Goal: Task Accomplishment & Management: Manage account settings

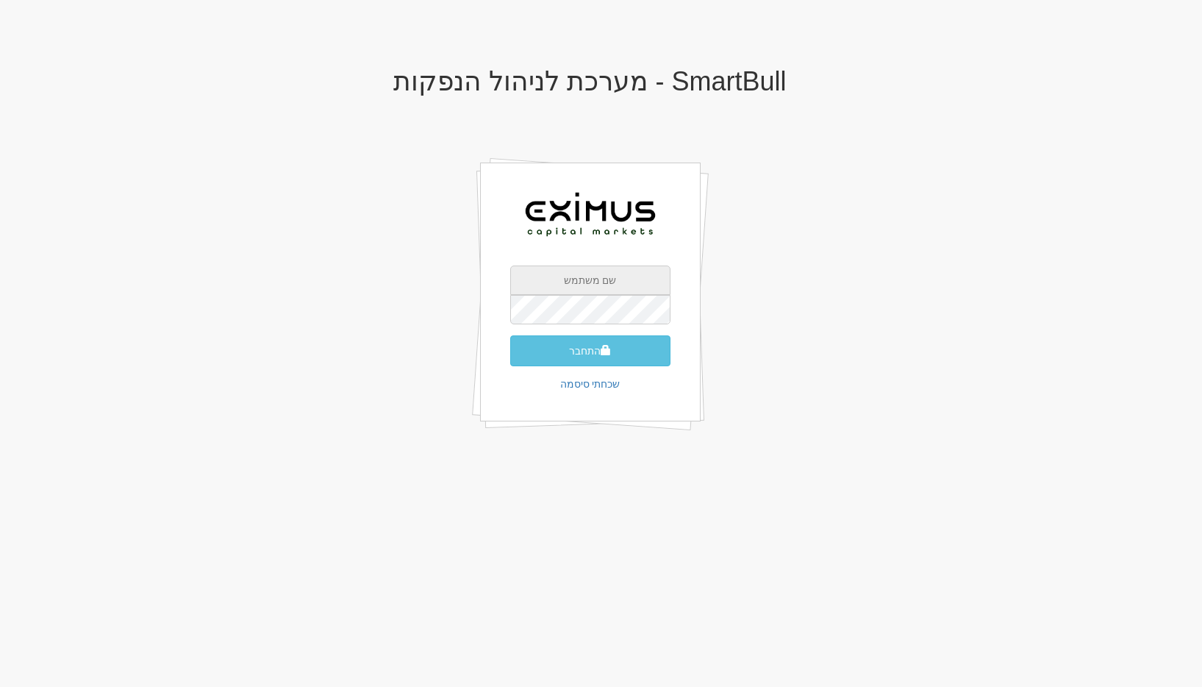
click at [550, 276] on input "text" at bounding box center [590, 279] width 160 height 29
type input "[EMAIL_ADDRESS][DOMAIN_NAME]"
click at [510, 335] on button "התחבר" at bounding box center [590, 350] width 160 height 31
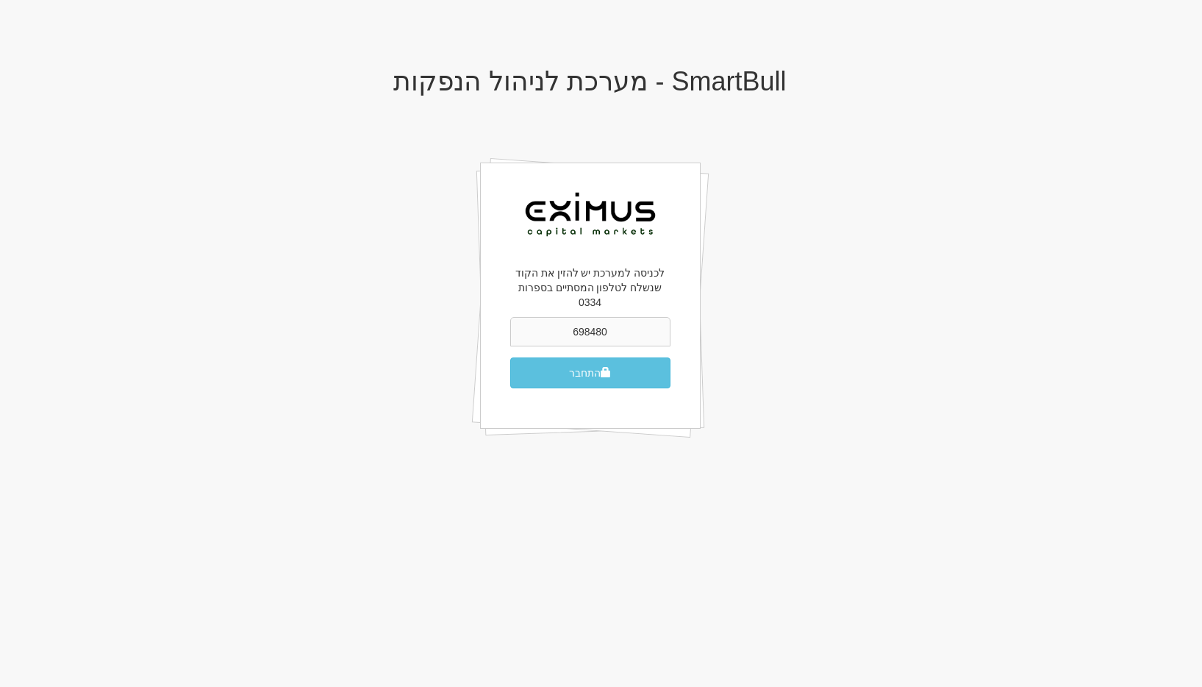
type input "698480"
click at [510, 357] on button "התחבר" at bounding box center [590, 372] width 160 height 31
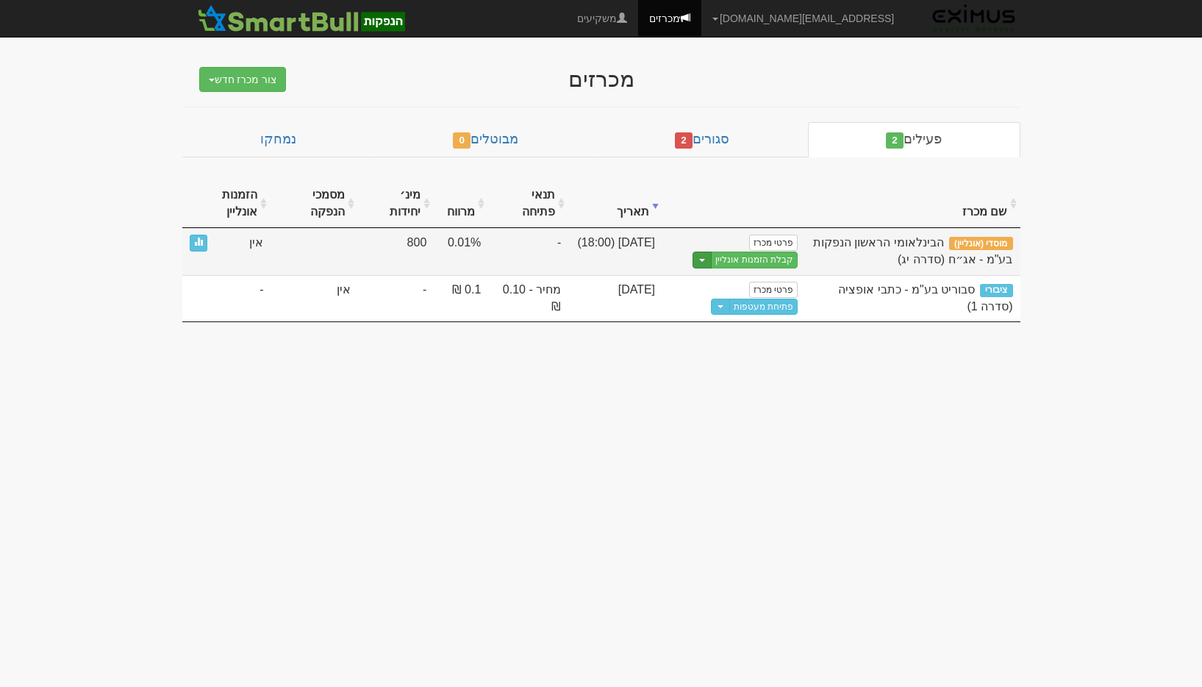
click at [707, 263] on button "Toggle Dropdown" at bounding box center [702, 259] width 19 height 17
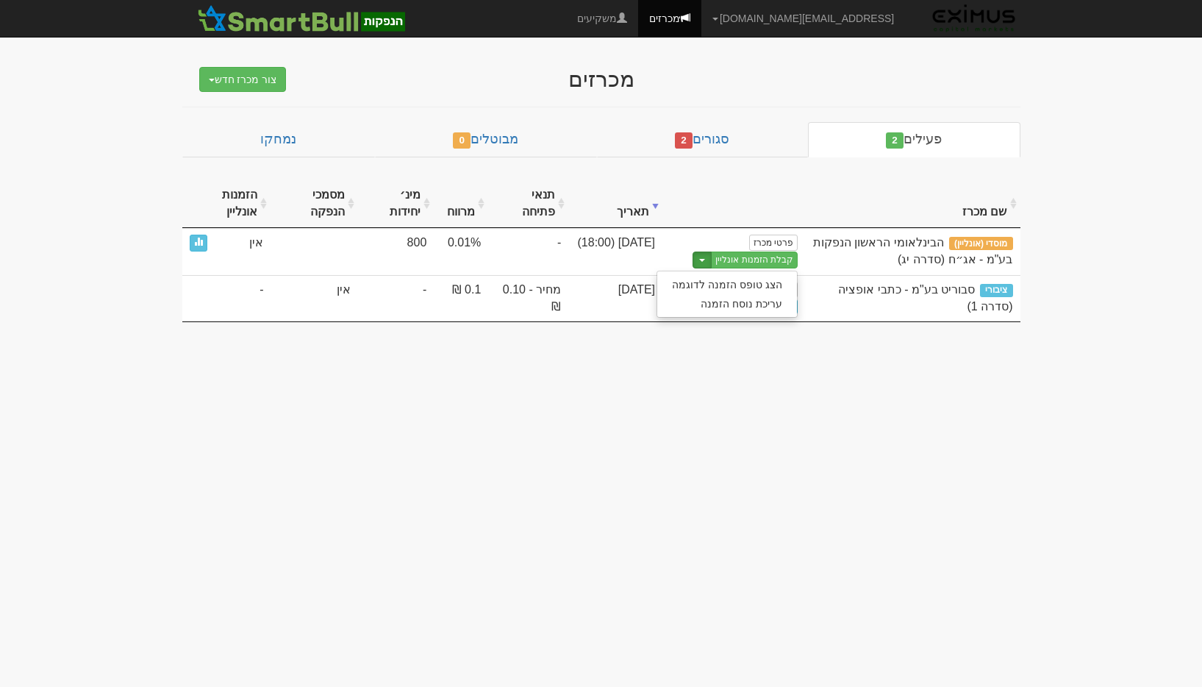
click at [734, 369] on body "gal@smartbull.co.il הגדרות חשבונות הנפקה תבניות הודעות קיבול X" at bounding box center [601, 343] width 1202 height 687
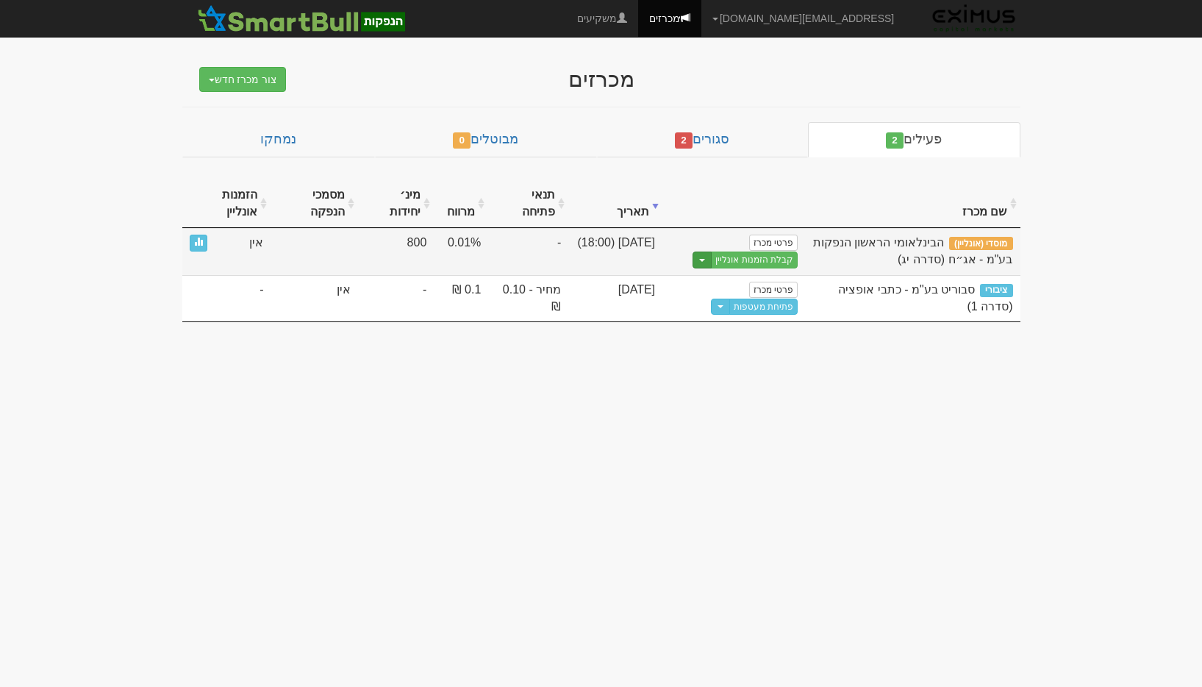
click at [710, 267] on button "Toggle Dropdown" at bounding box center [702, 259] width 19 height 17
click at [729, 308] on link "עריכת נוסח הזמנה" at bounding box center [727, 303] width 140 height 19
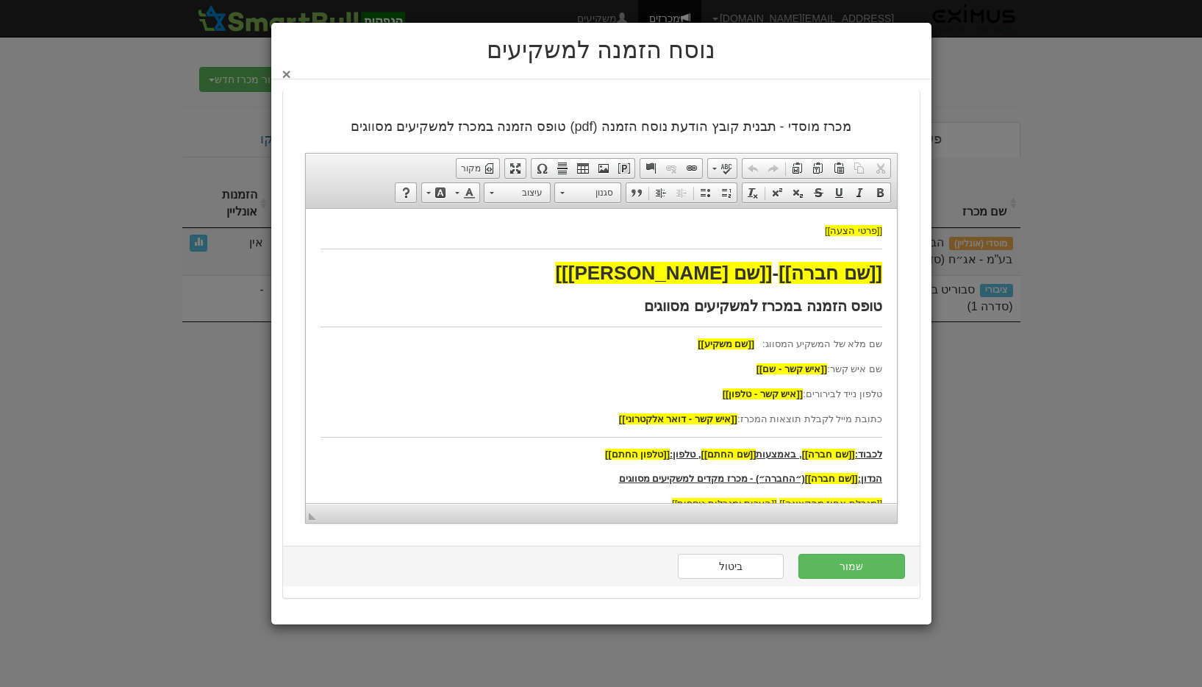
click at [286, 73] on button "×" at bounding box center [286, 73] width 9 height 15
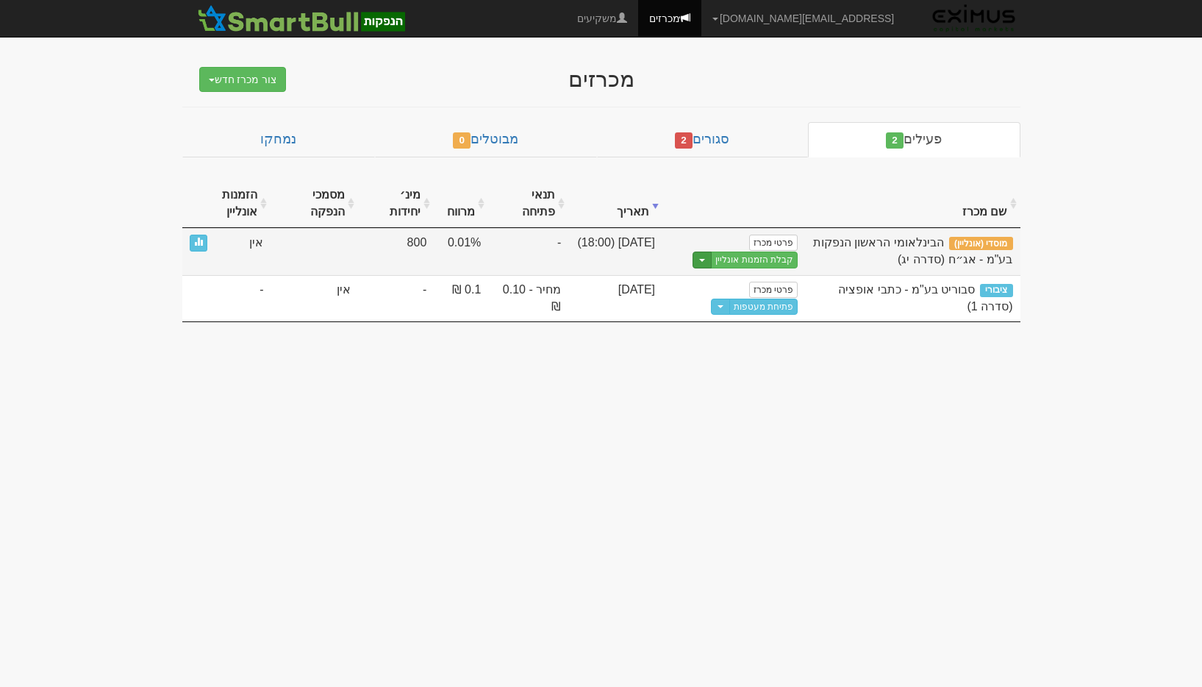
click at [712, 263] on button "Toggle Dropdown" at bounding box center [702, 259] width 19 height 17
click at [723, 288] on link "הצג טופס הזמנה לדוגמה" at bounding box center [727, 284] width 140 height 19
click at [701, 256] on button "Toggle Dropdown" at bounding box center [702, 259] width 19 height 17
click at [751, 311] on link "עריכת נוסח הזמנה" at bounding box center [727, 303] width 140 height 19
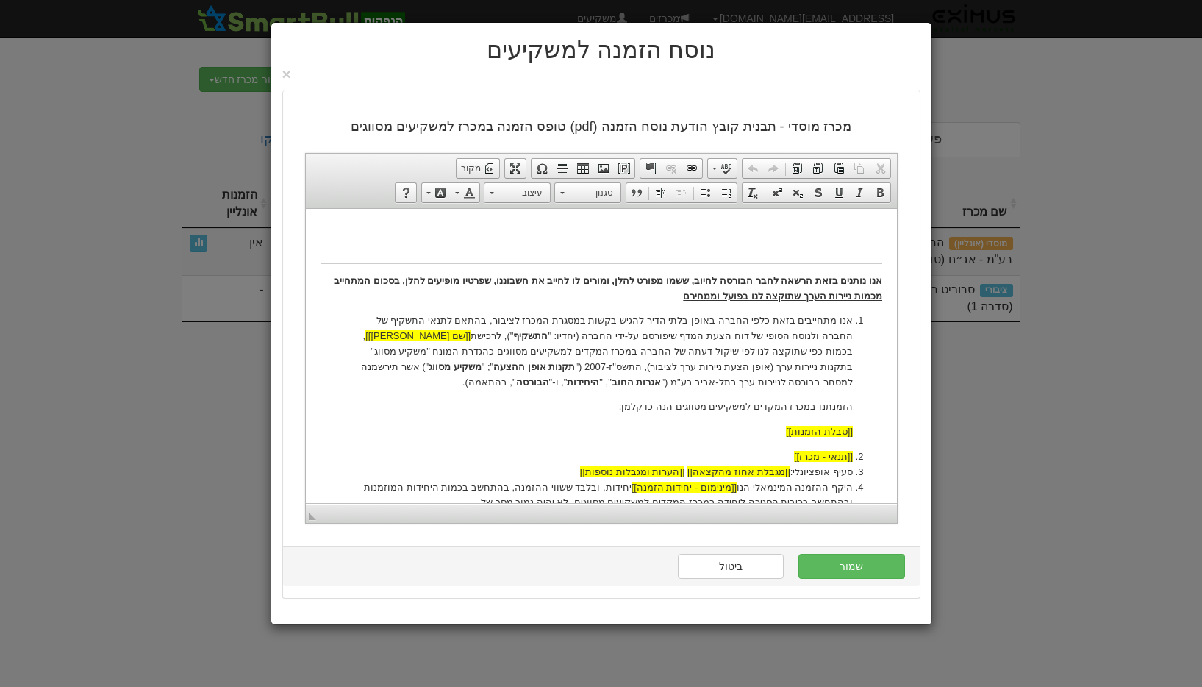
scroll to position [287, 0]
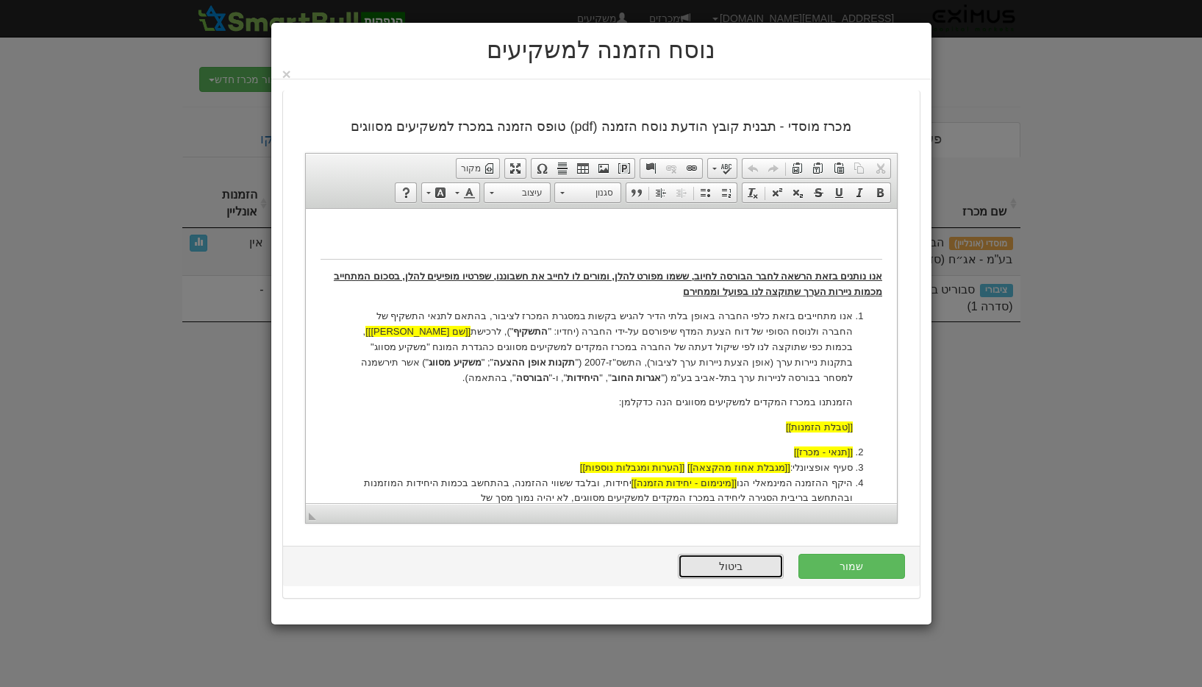
click at [753, 562] on link "ביטול" at bounding box center [731, 566] width 106 height 25
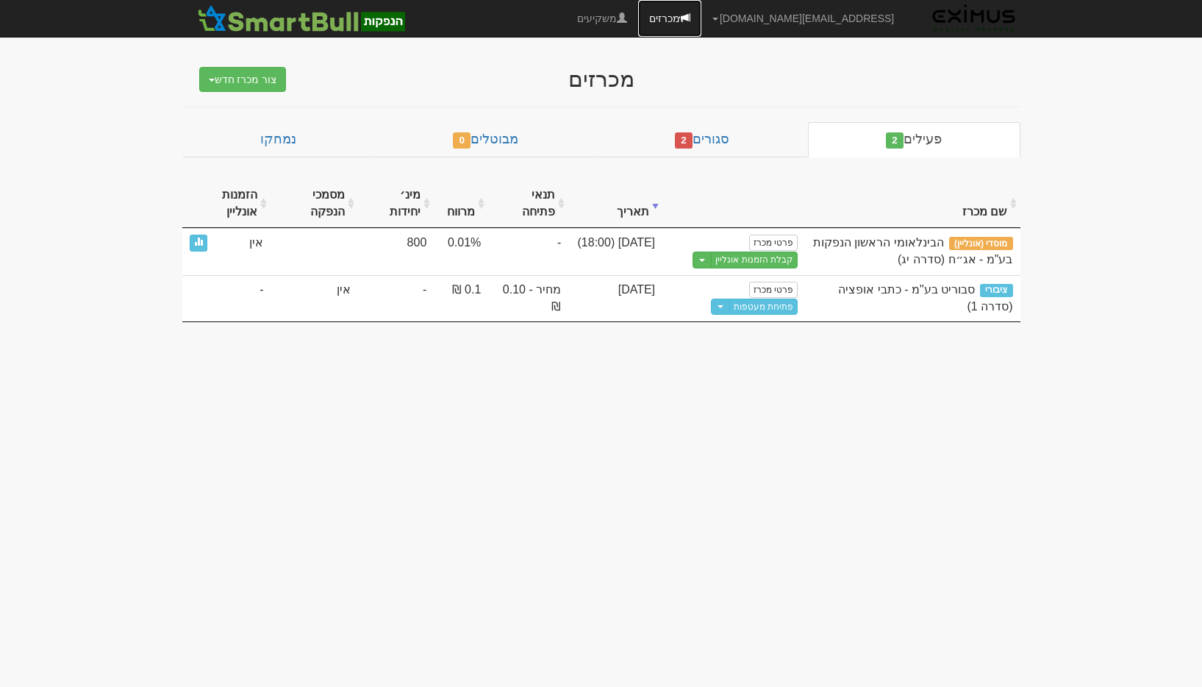
click at [701, 7] on link "מכרזים" at bounding box center [669, 18] width 63 height 37
click at [834, 9] on link "[EMAIL_ADDRESS][DOMAIN_NAME]" at bounding box center [803, 18] width 204 height 37
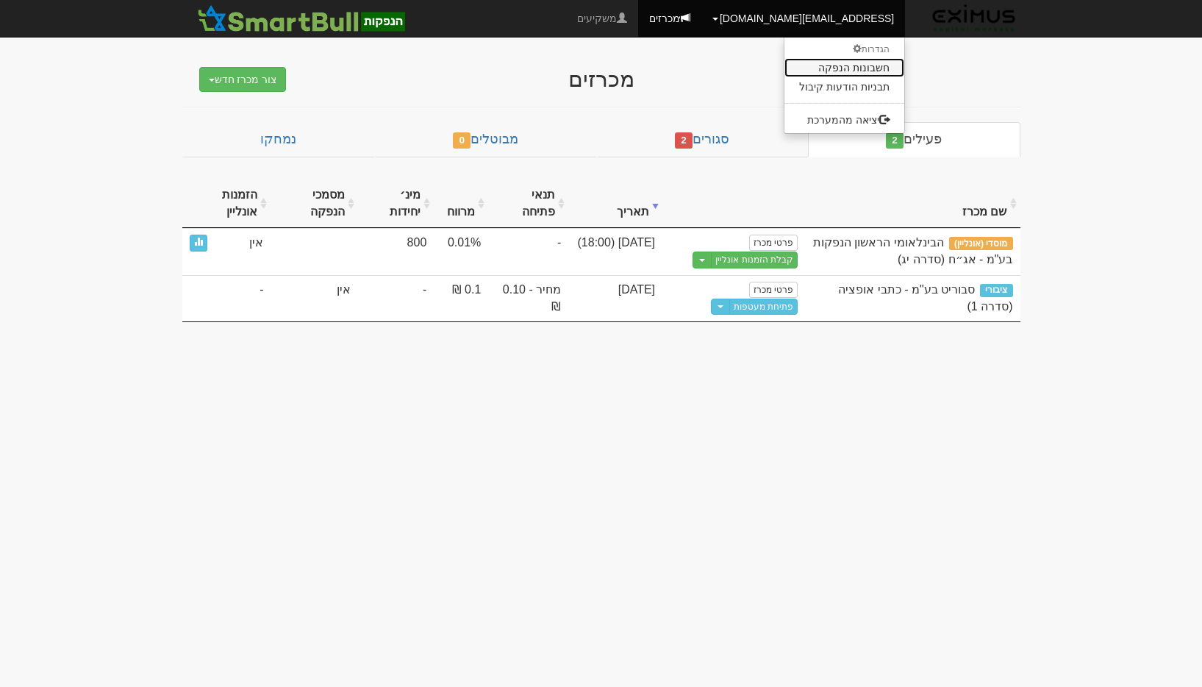
click at [868, 67] on link "חשבונות הנפקה" at bounding box center [844, 67] width 120 height 19
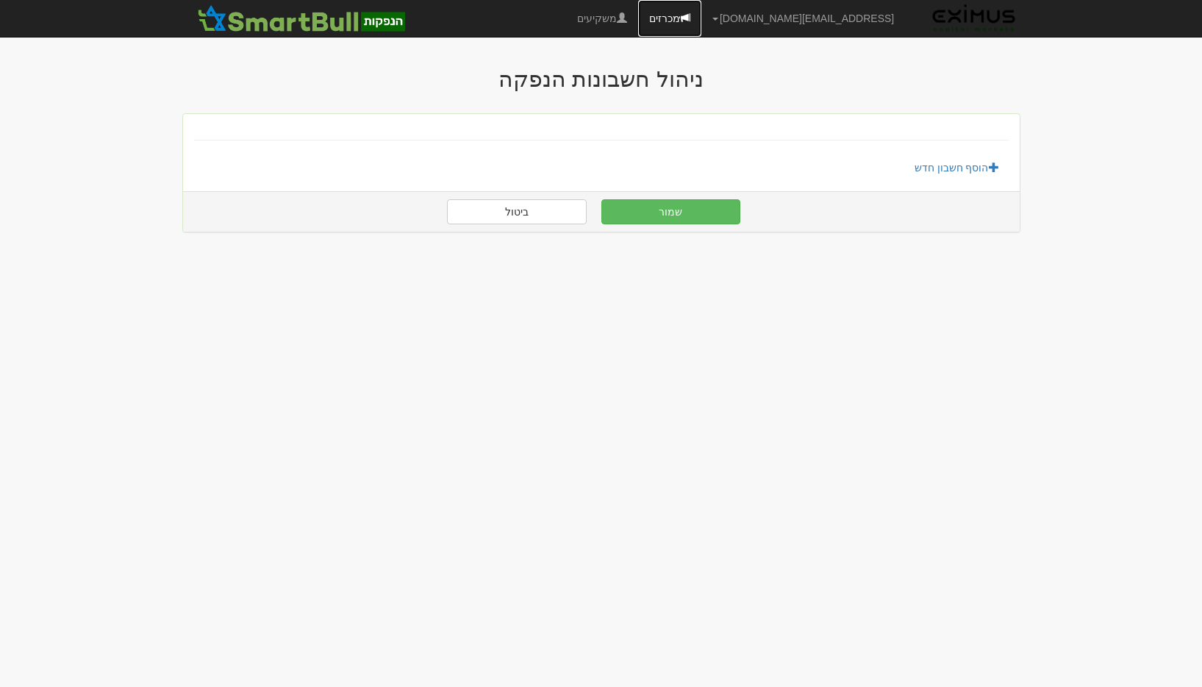
click at [701, 19] on link "מכרזים" at bounding box center [669, 18] width 63 height 37
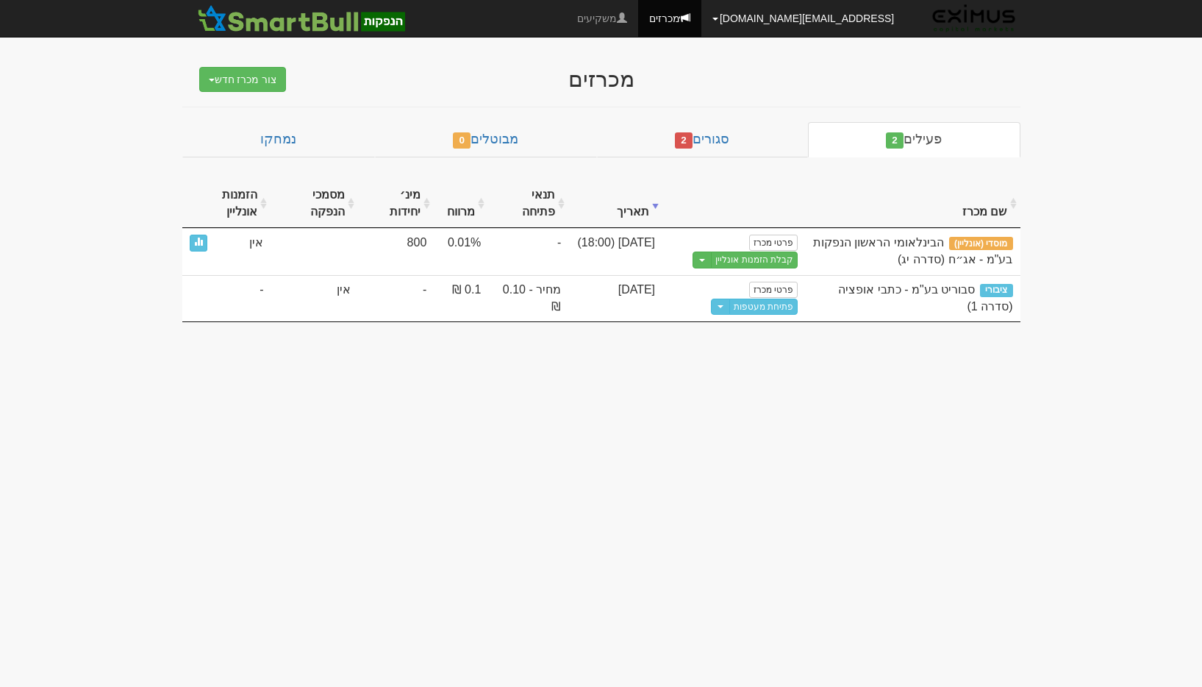
click at [820, 32] on link "[EMAIL_ADDRESS][DOMAIN_NAME]" at bounding box center [803, 18] width 204 height 37
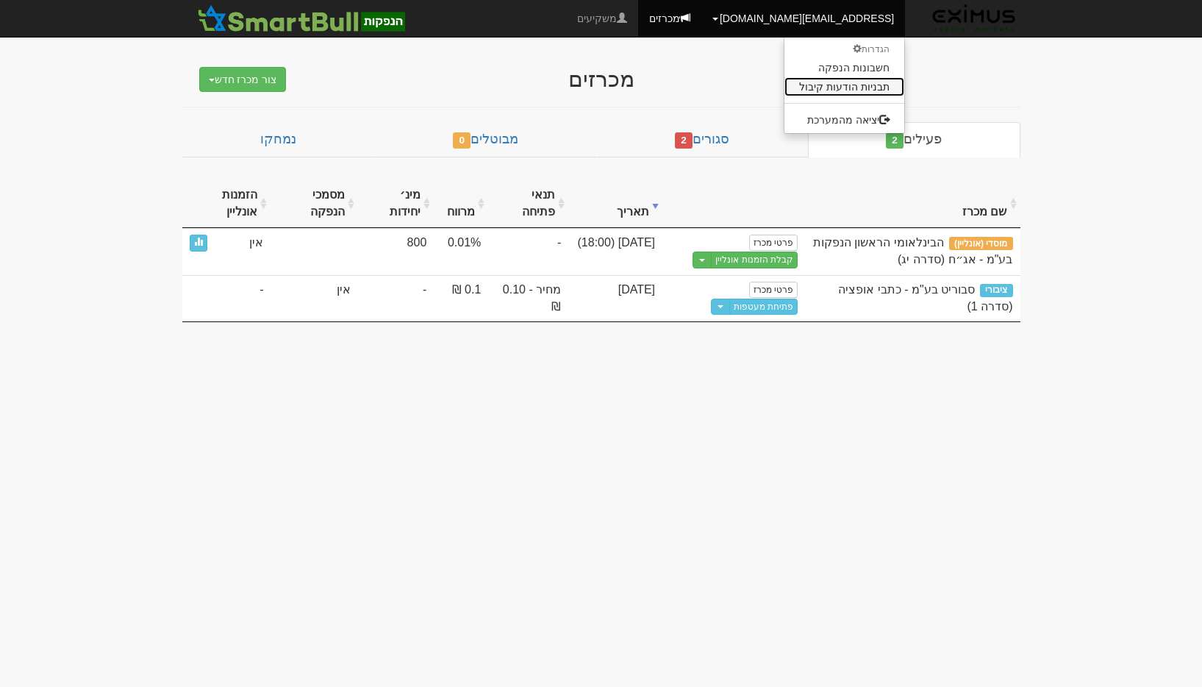
click at [857, 91] on link "תבניות הודעות קיבול" at bounding box center [844, 86] width 120 height 19
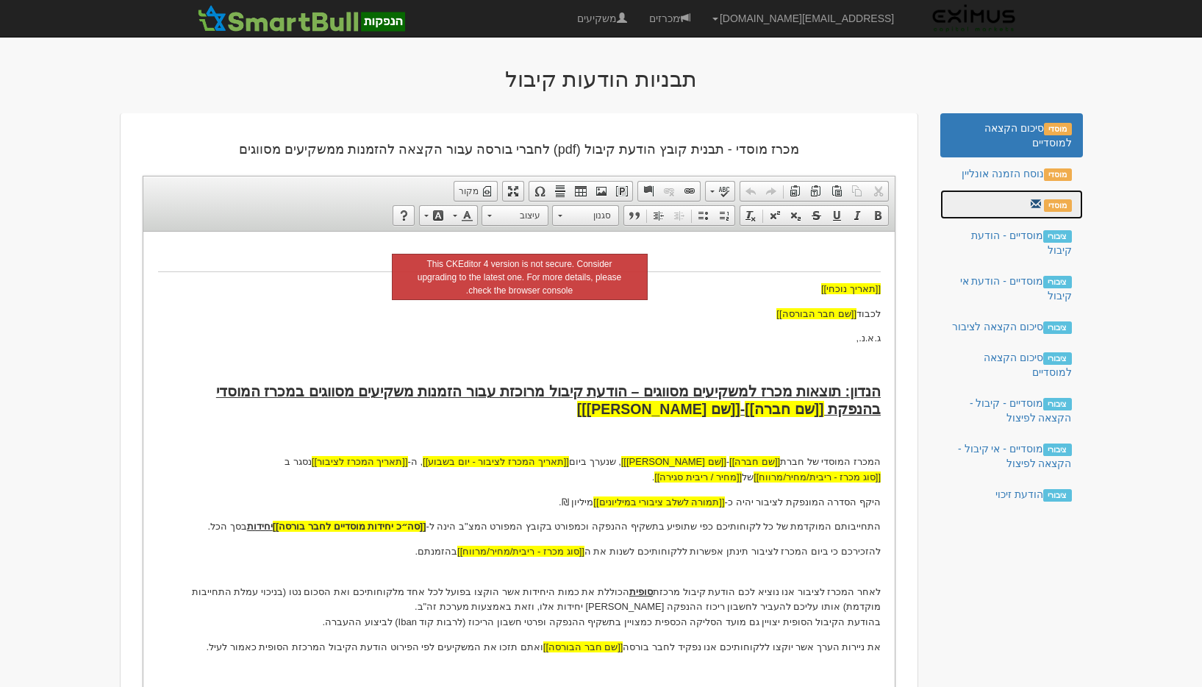
click at [1007, 199] on link "מוסדי" at bounding box center [1011, 204] width 142 height 29
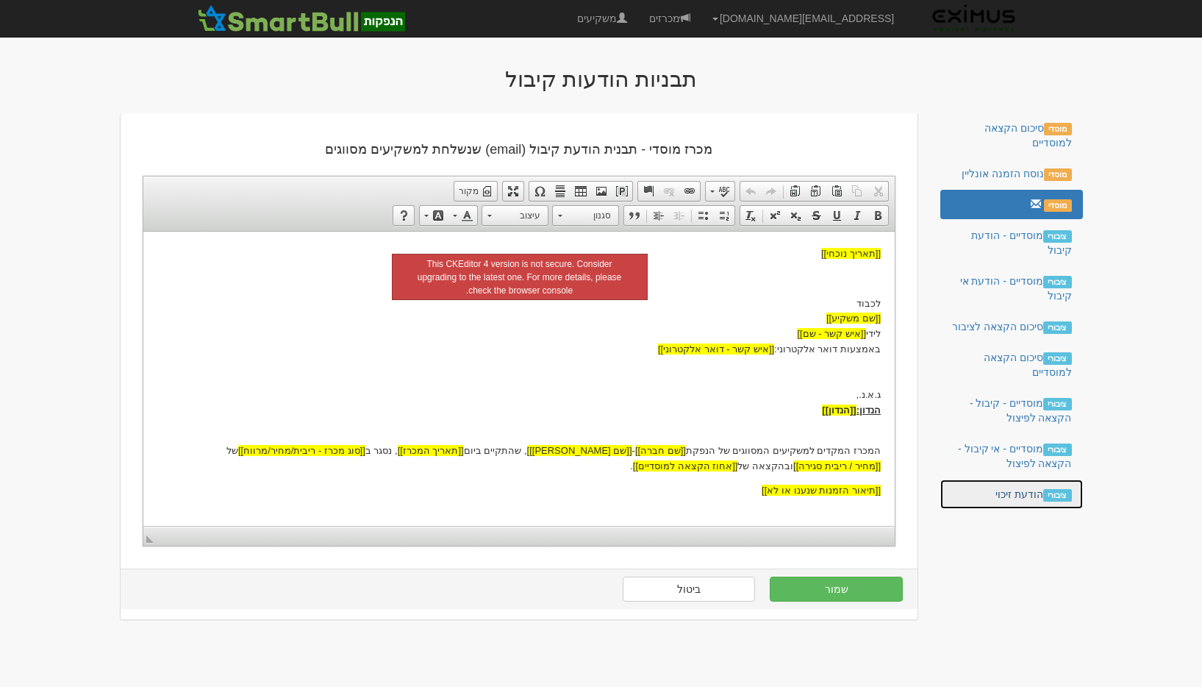
click at [1024, 489] on link "ציבורי הודעת זיכוי" at bounding box center [1011, 493] width 142 height 29
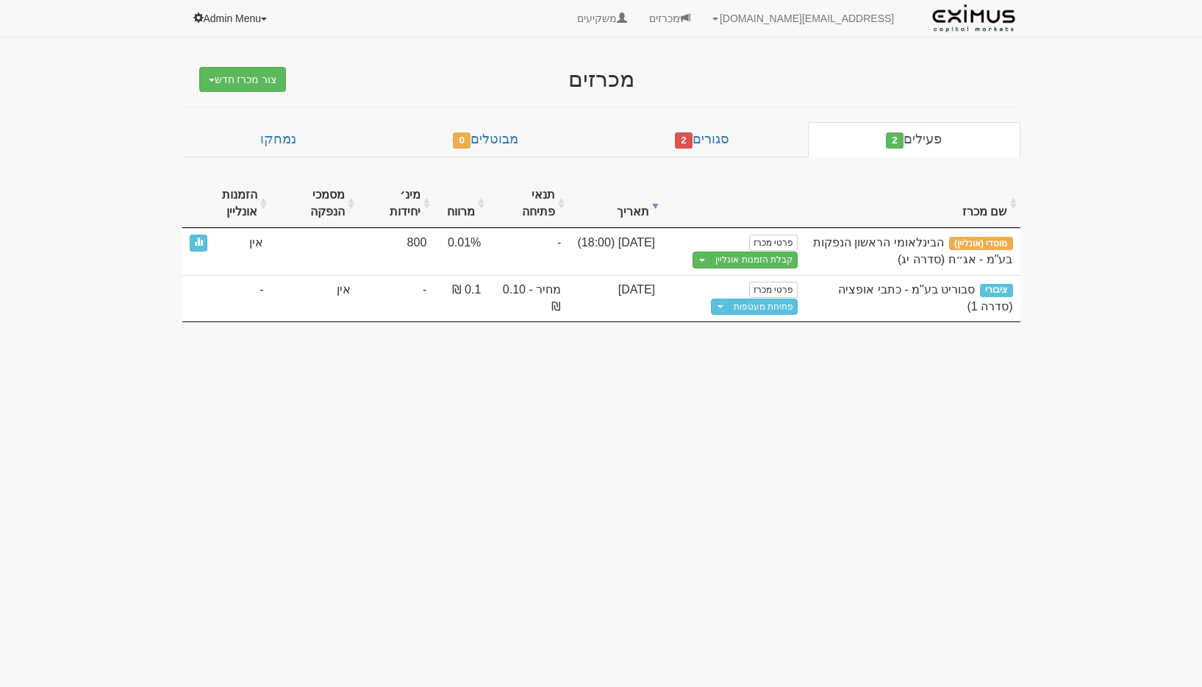
click at [247, 22] on link "Admin Menu" at bounding box center [231, 18] width 98 height 37
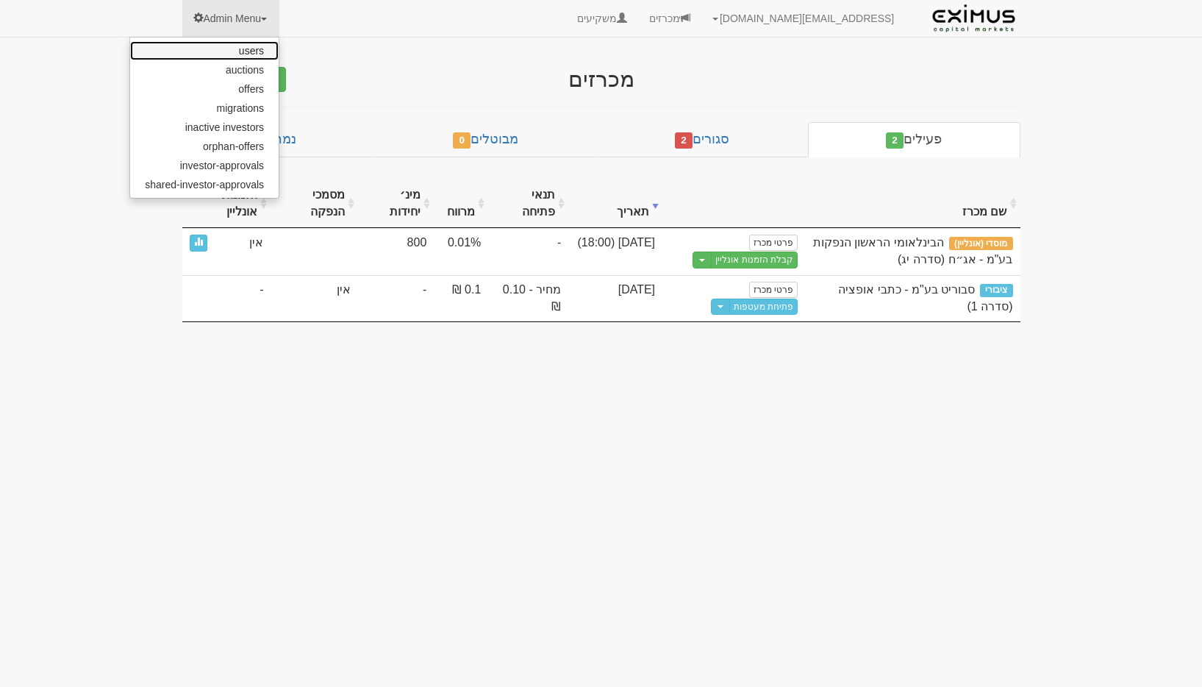
click at [269, 48] on link "users" at bounding box center [204, 50] width 149 height 19
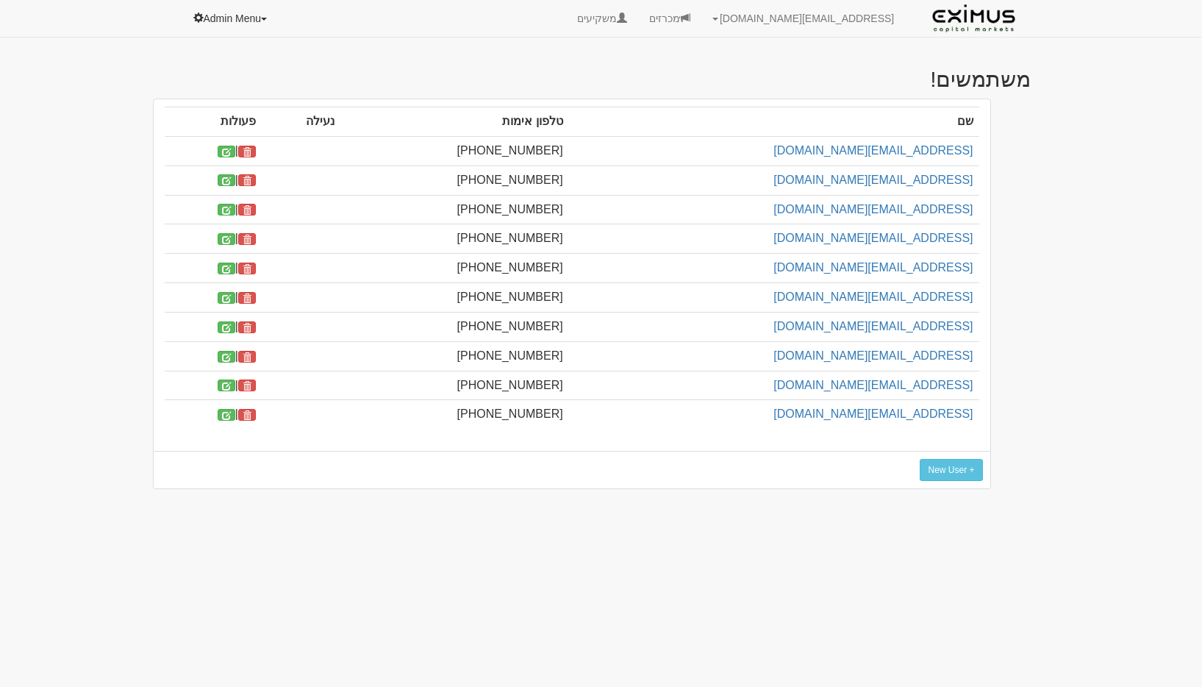
click at [234, 26] on link "Admin Menu" at bounding box center [231, 18] width 98 height 37
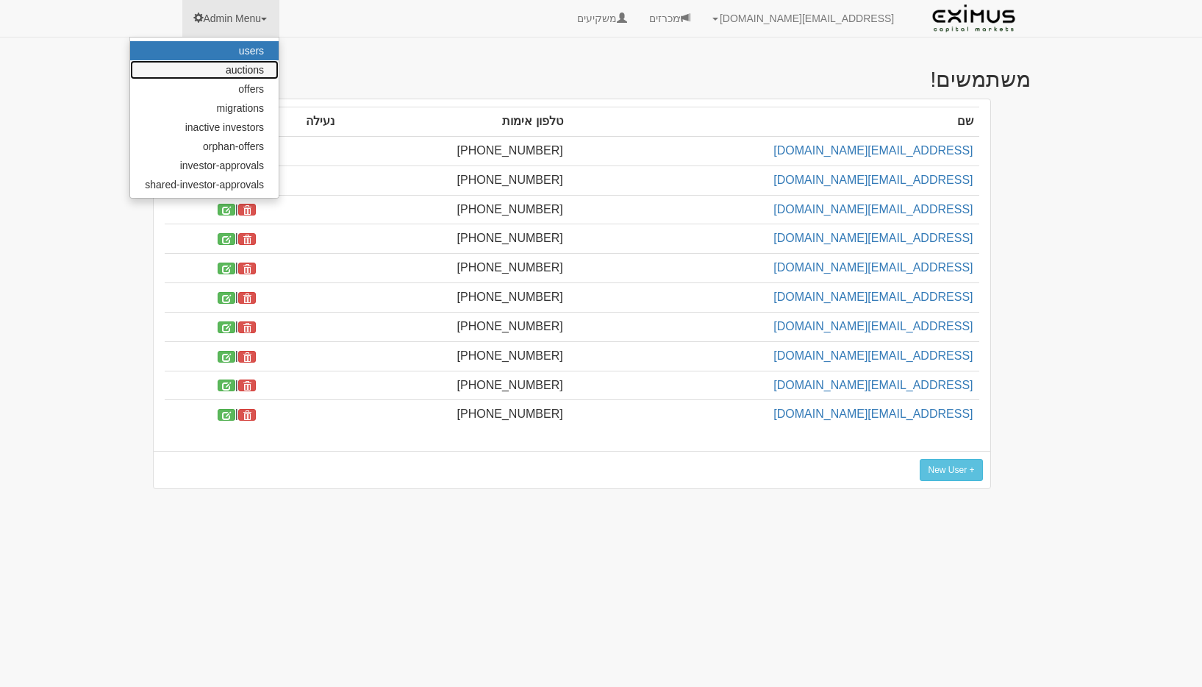
click at [247, 76] on link "auctions" at bounding box center [204, 69] width 149 height 19
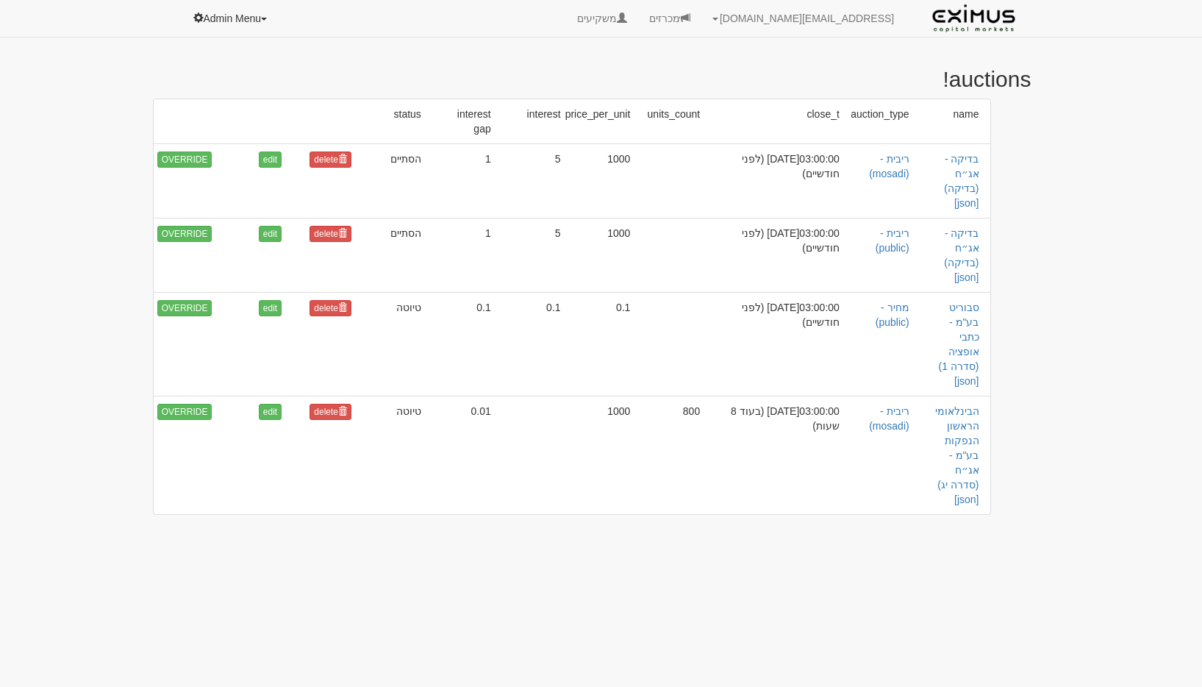
click at [262, 16] on link "Admin Menu" at bounding box center [231, 18] width 98 height 37
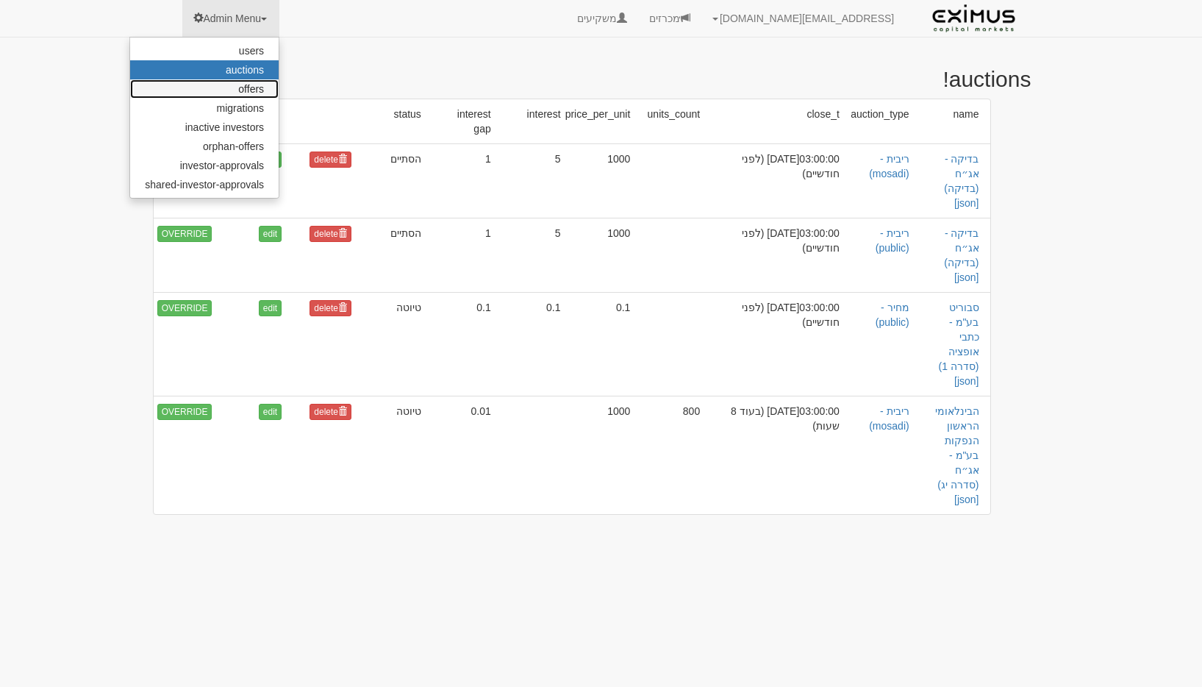
click at [266, 86] on link "offers" at bounding box center [204, 88] width 149 height 19
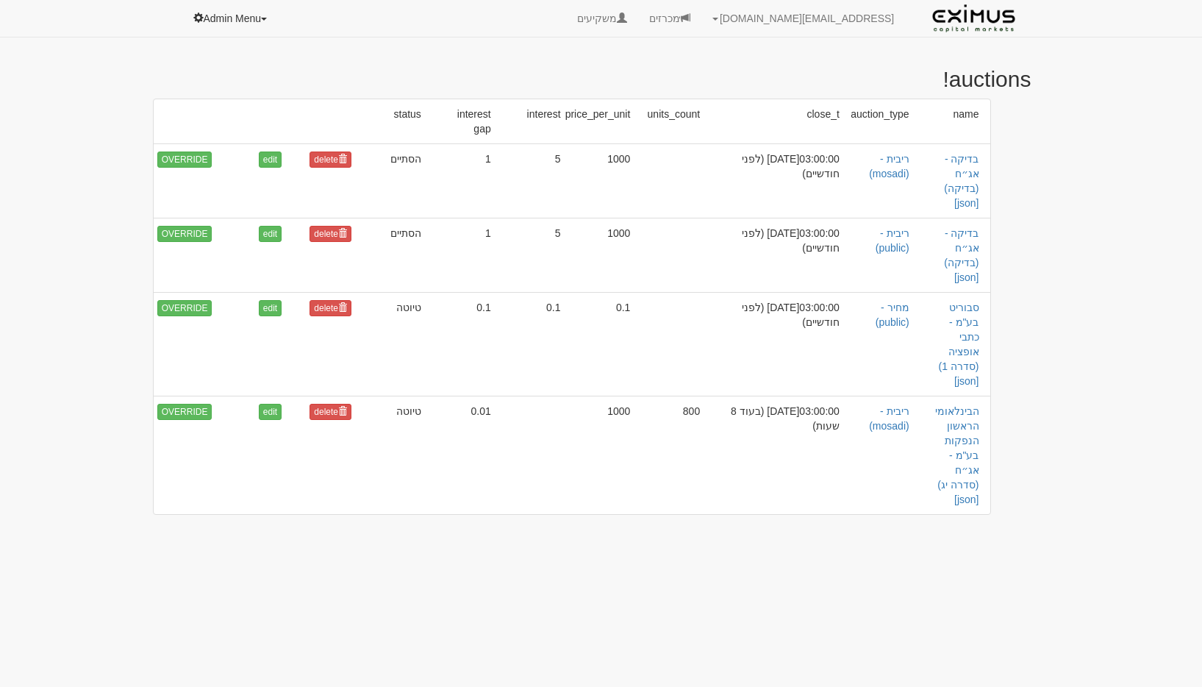
click at [262, 25] on link "Admin Menu" at bounding box center [231, 18] width 98 height 37
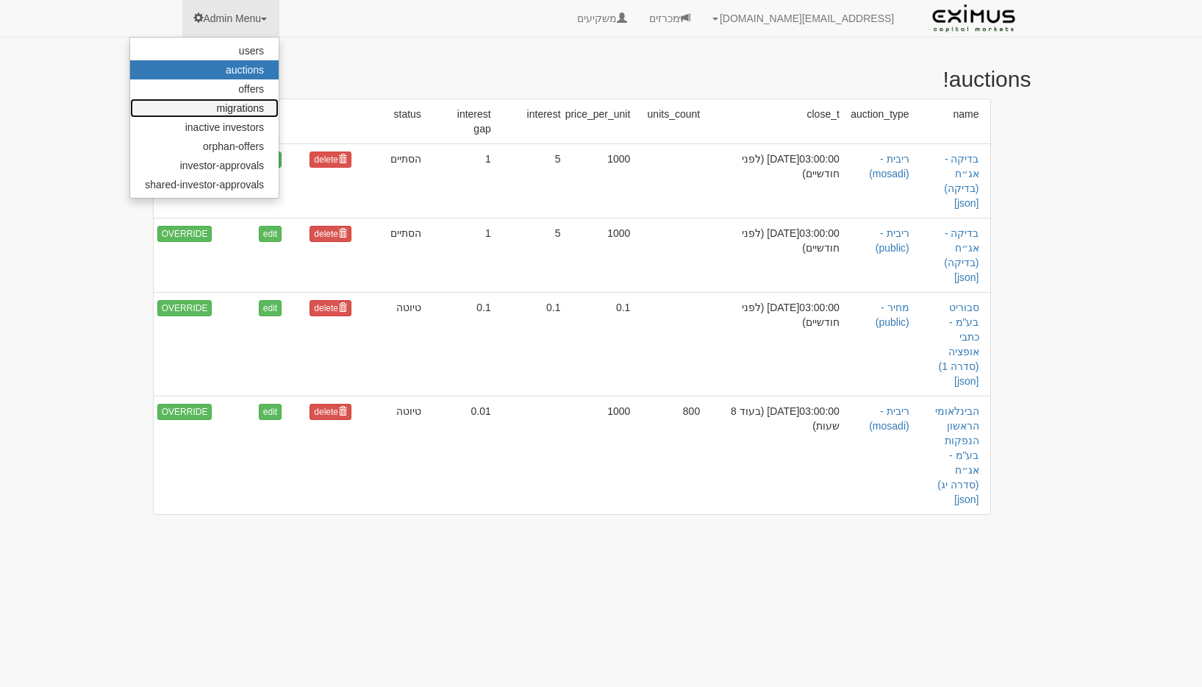
click at [252, 101] on link "migrations" at bounding box center [204, 108] width 149 height 19
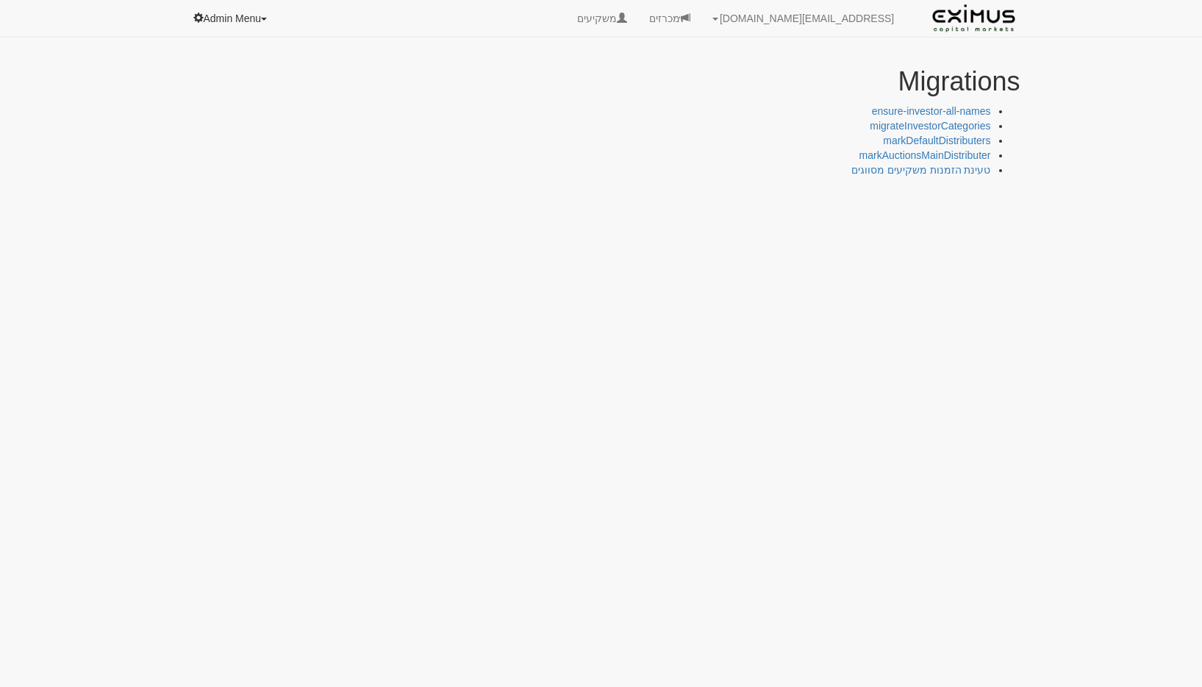
click at [218, 18] on link "Admin Menu" at bounding box center [231, 18] width 98 height 37
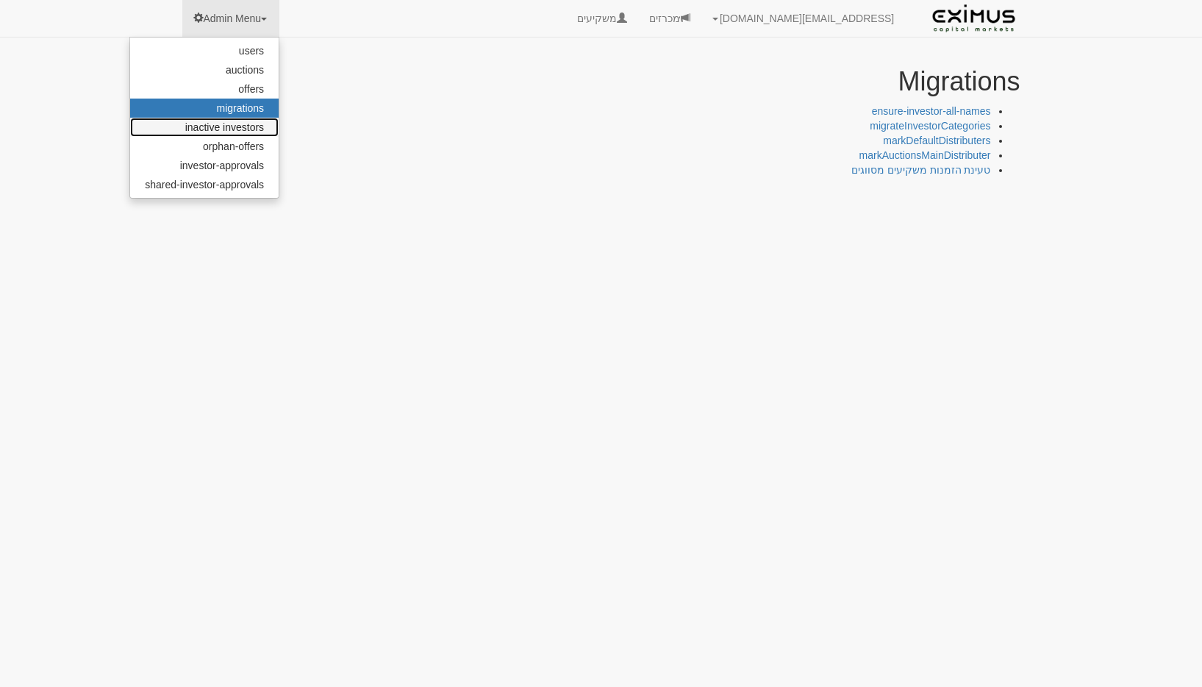
click at [241, 127] on link "inactive investors" at bounding box center [204, 127] width 149 height 19
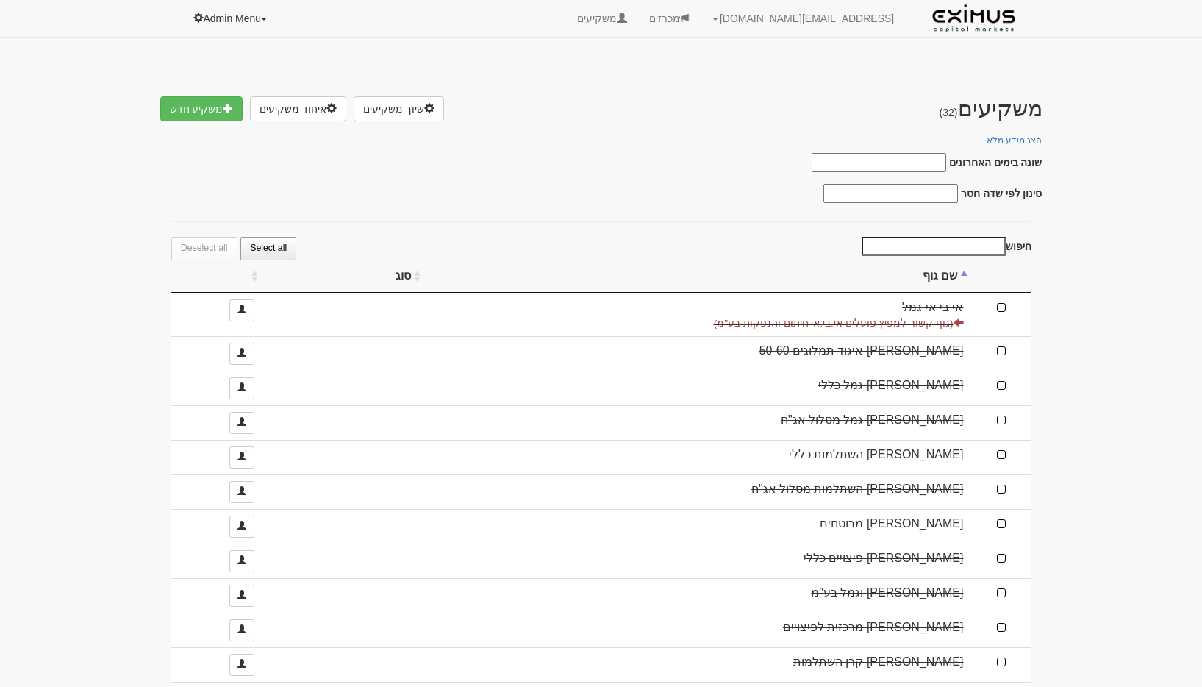
click at [259, 30] on link "Admin Menu" at bounding box center [231, 18] width 98 height 37
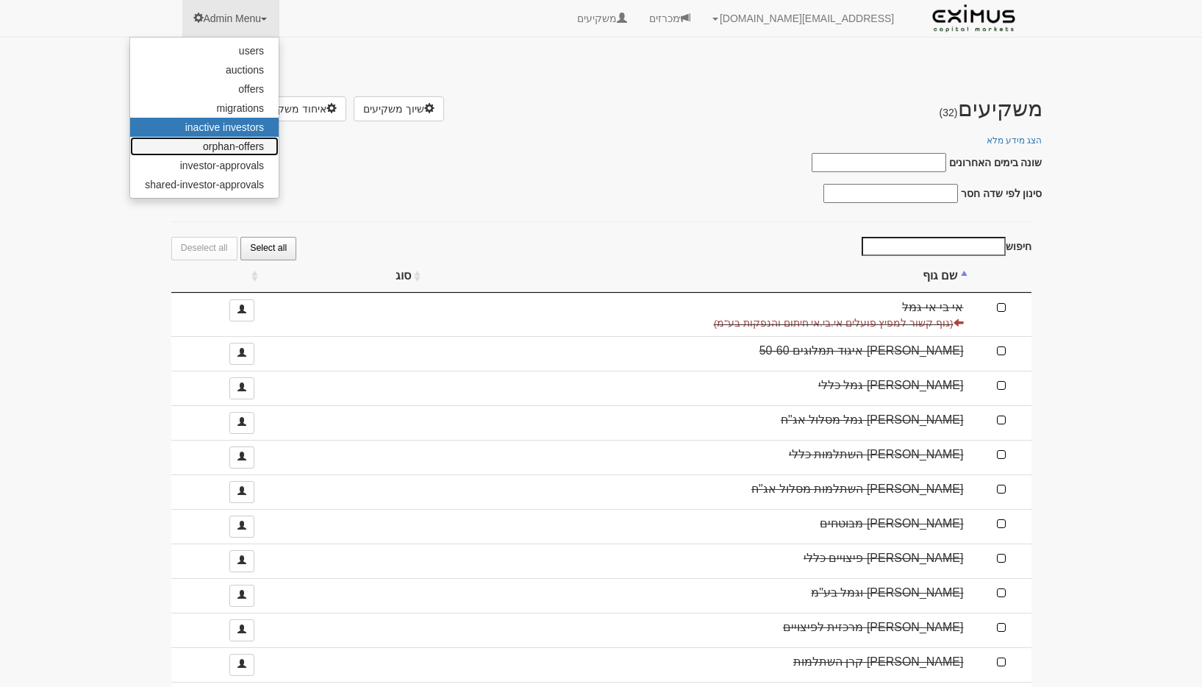
click at [258, 143] on link "orphan-offers" at bounding box center [204, 146] width 149 height 19
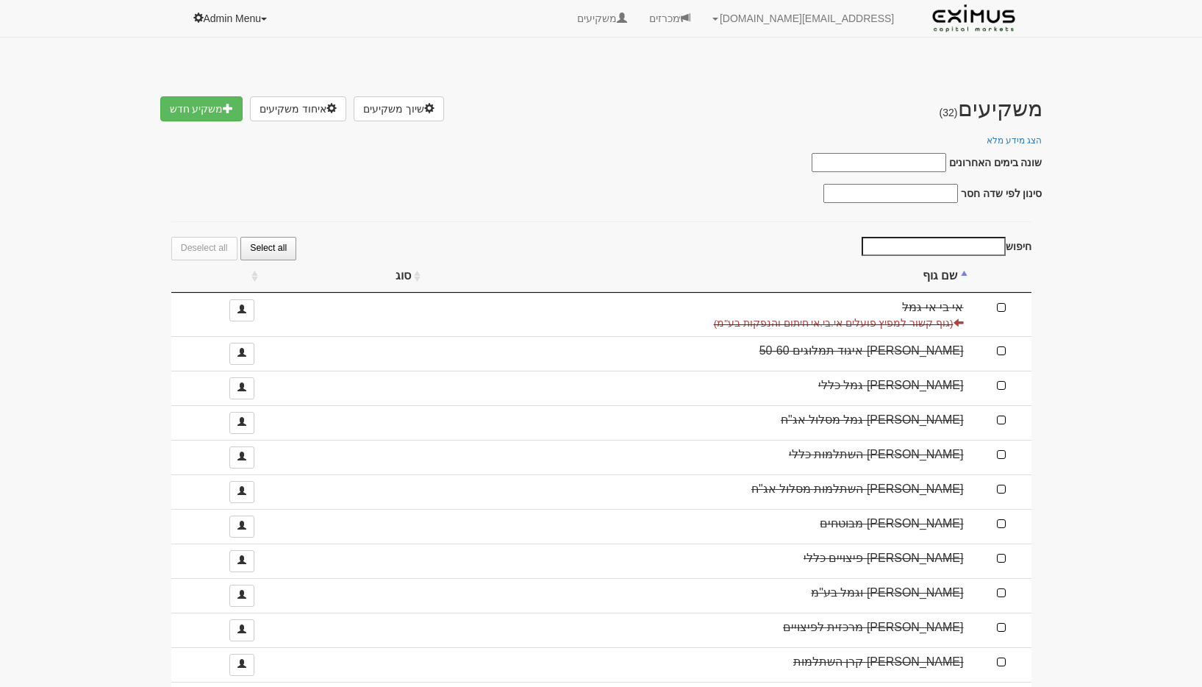
click at [230, 20] on link "Admin Menu" at bounding box center [231, 18] width 98 height 37
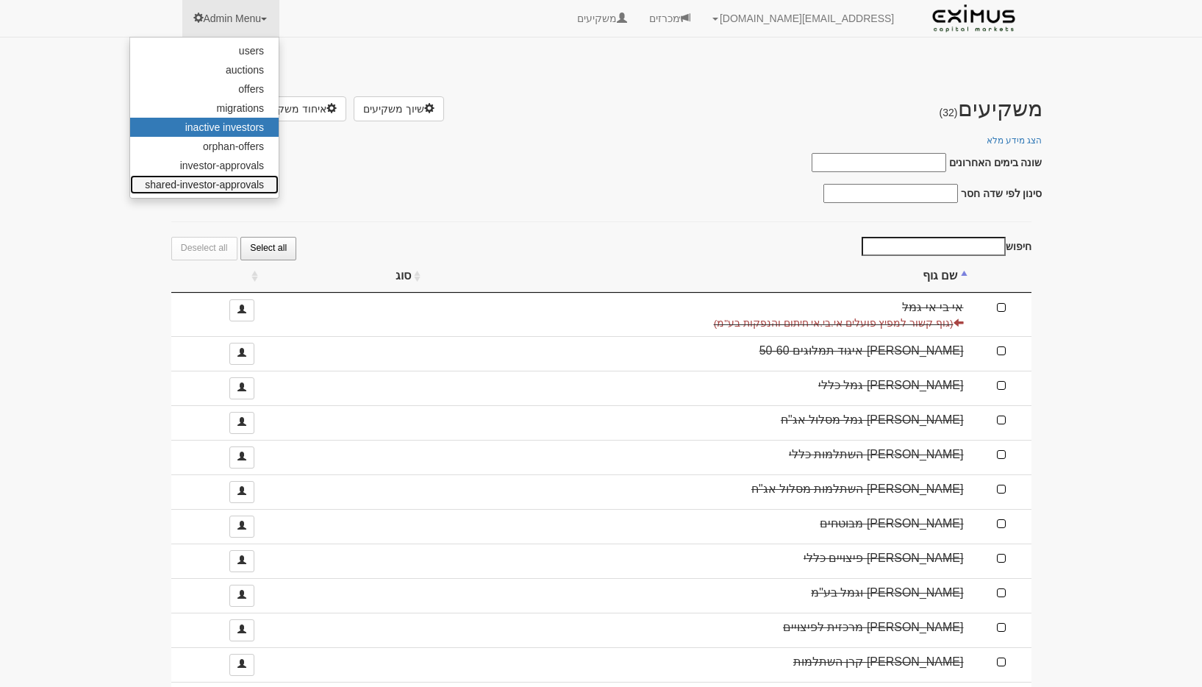
click at [219, 188] on link "shared-investor-approvals" at bounding box center [204, 184] width 149 height 19
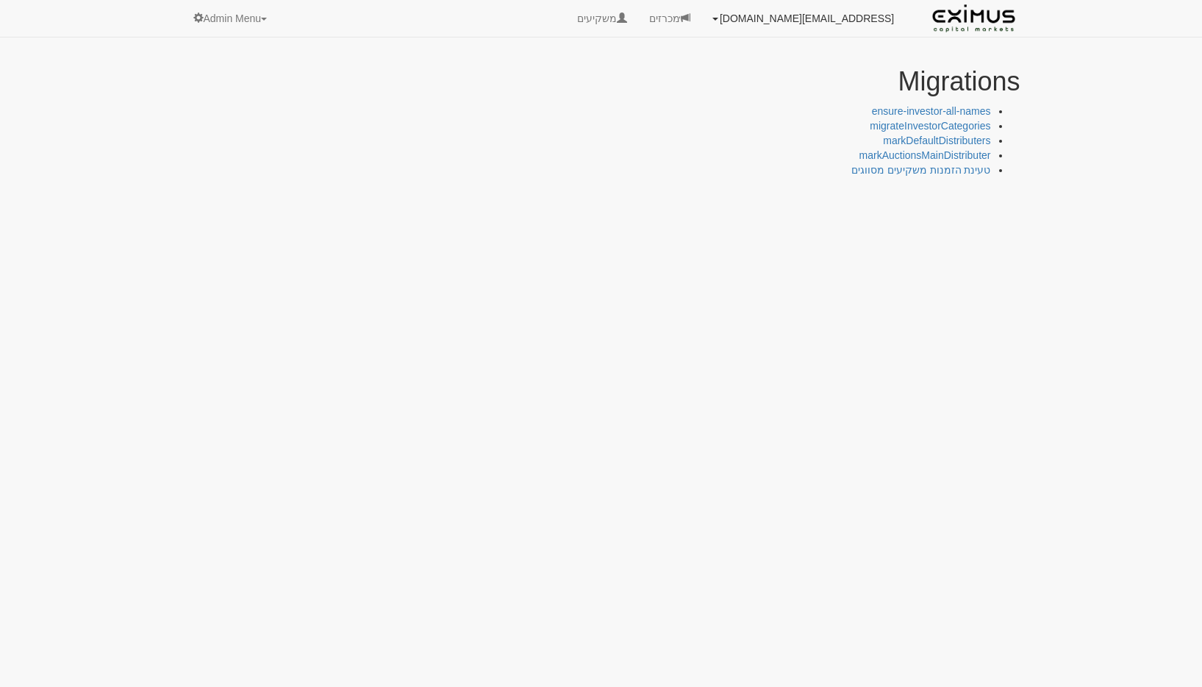
click at [814, 15] on link "[EMAIL_ADDRESS][DOMAIN_NAME]" at bounding box center [803, 18] width 204 height 37
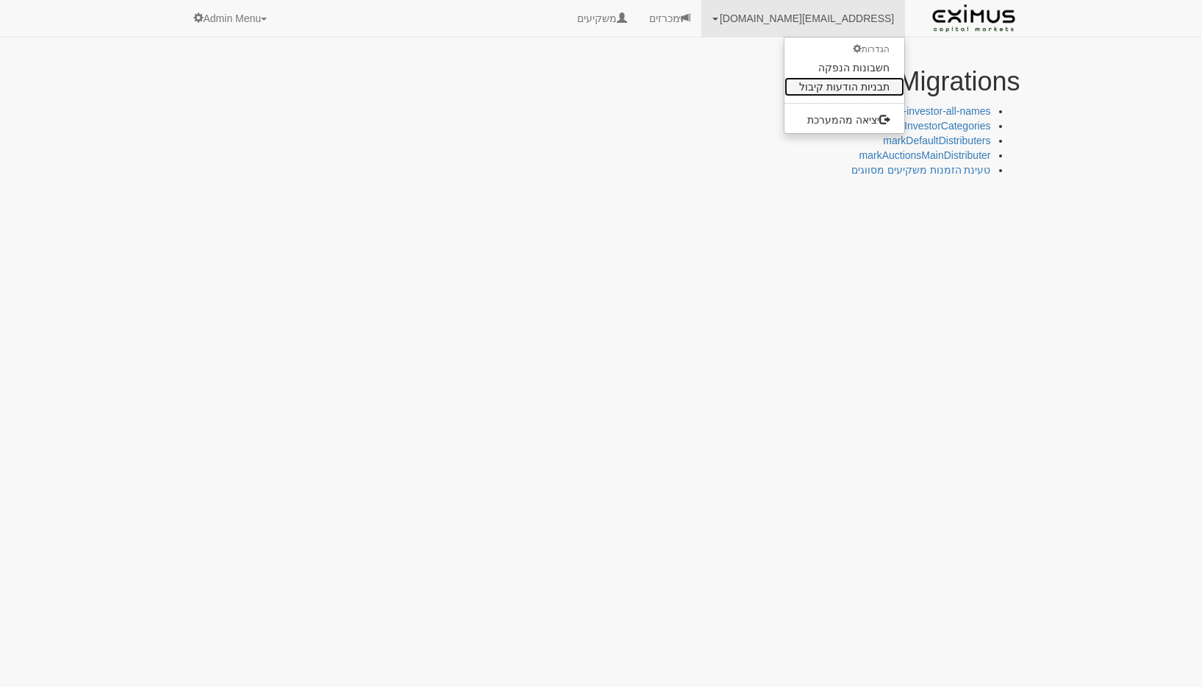
click at [823, 91] on link "תבניות הודעות קיבול" at bounding box center [844, 86] width 120 height 19
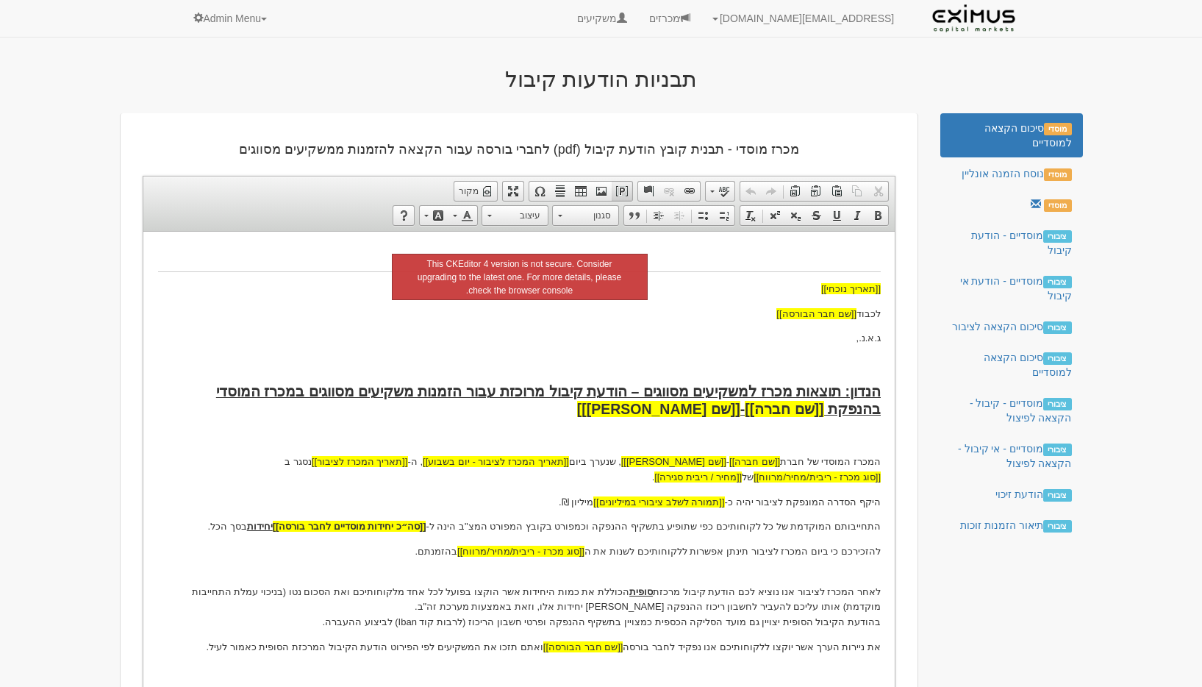
click at [619, 191] on span at bounding box center [622, 191] width 12 height 12
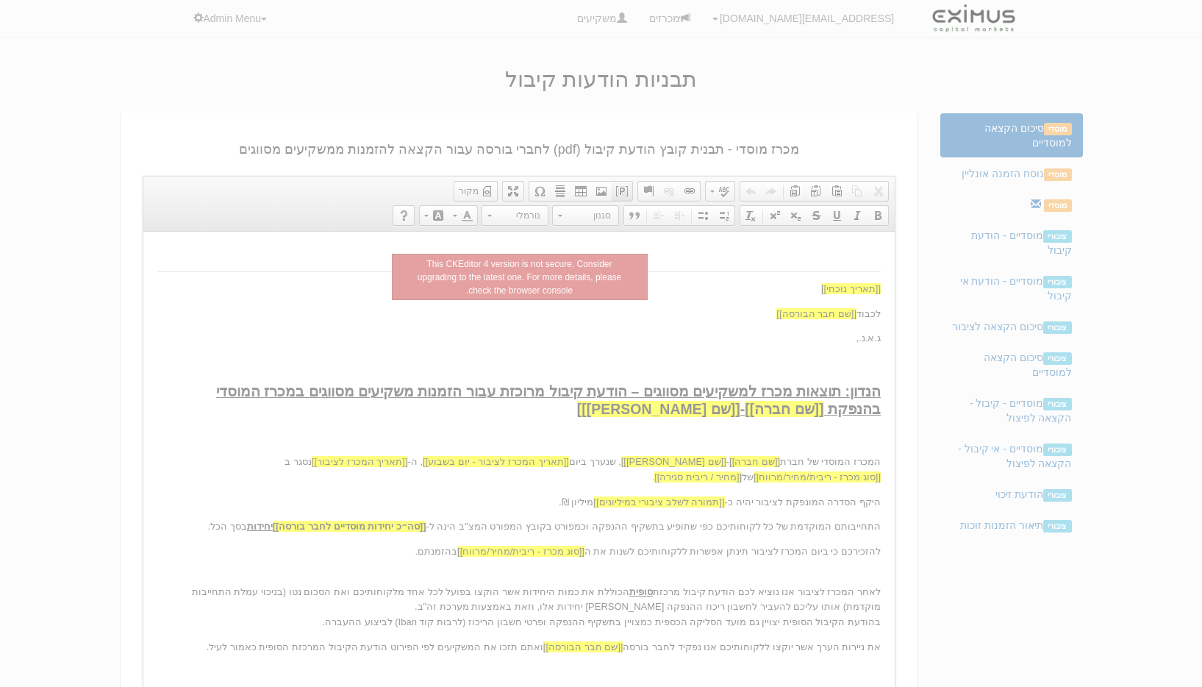
select select "מספר חברה"
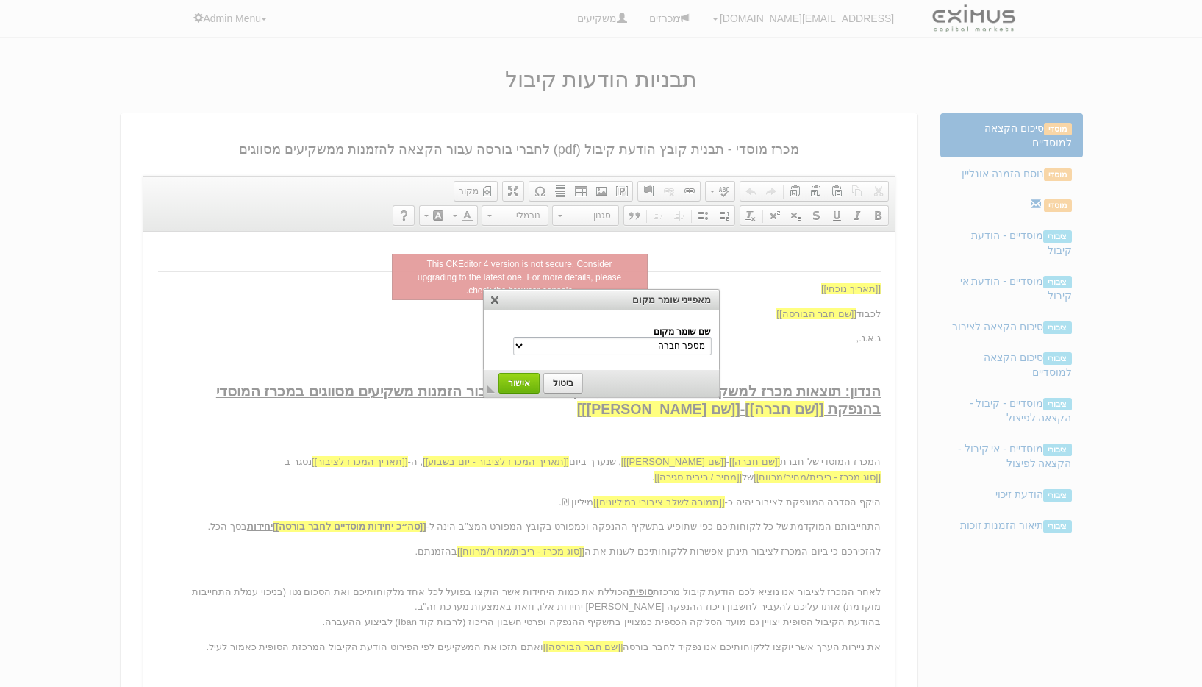
click at [490, 140] on div at bounding box center [601, 343] width 1202 height 687
click at [496, 300] on link "X" at bounding box center [494, 299] width 15 height 15
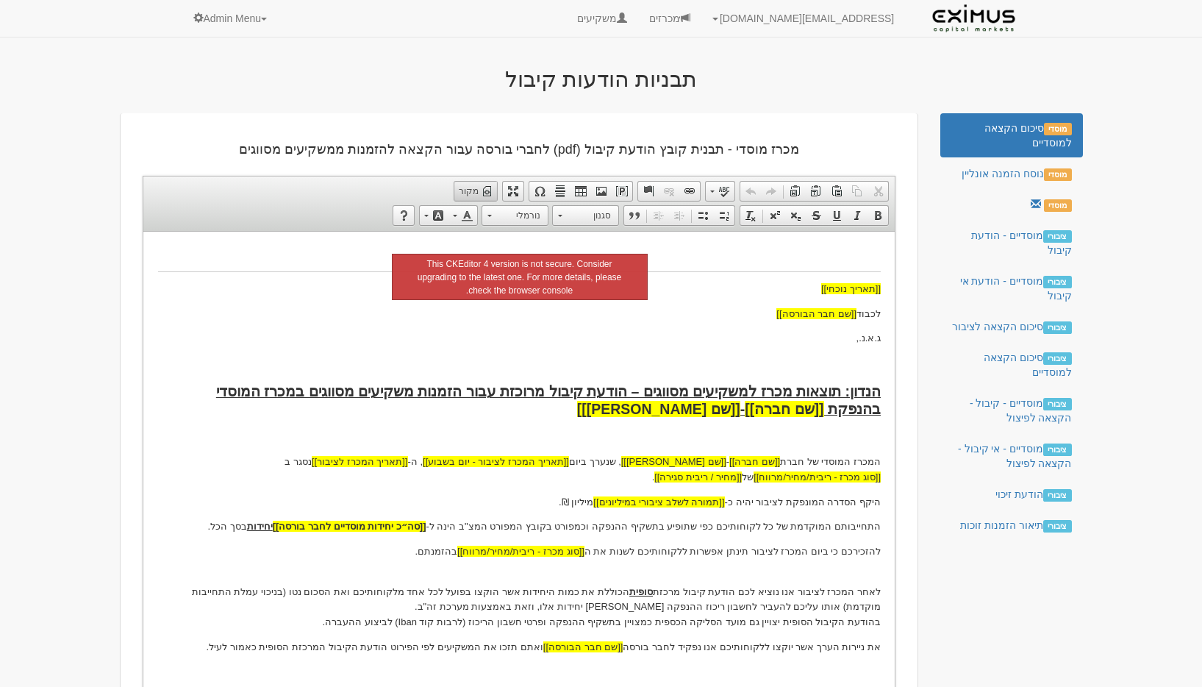
click at [479, 197] on span "מקור" at bounding box center [470, 191] width 22 height 12
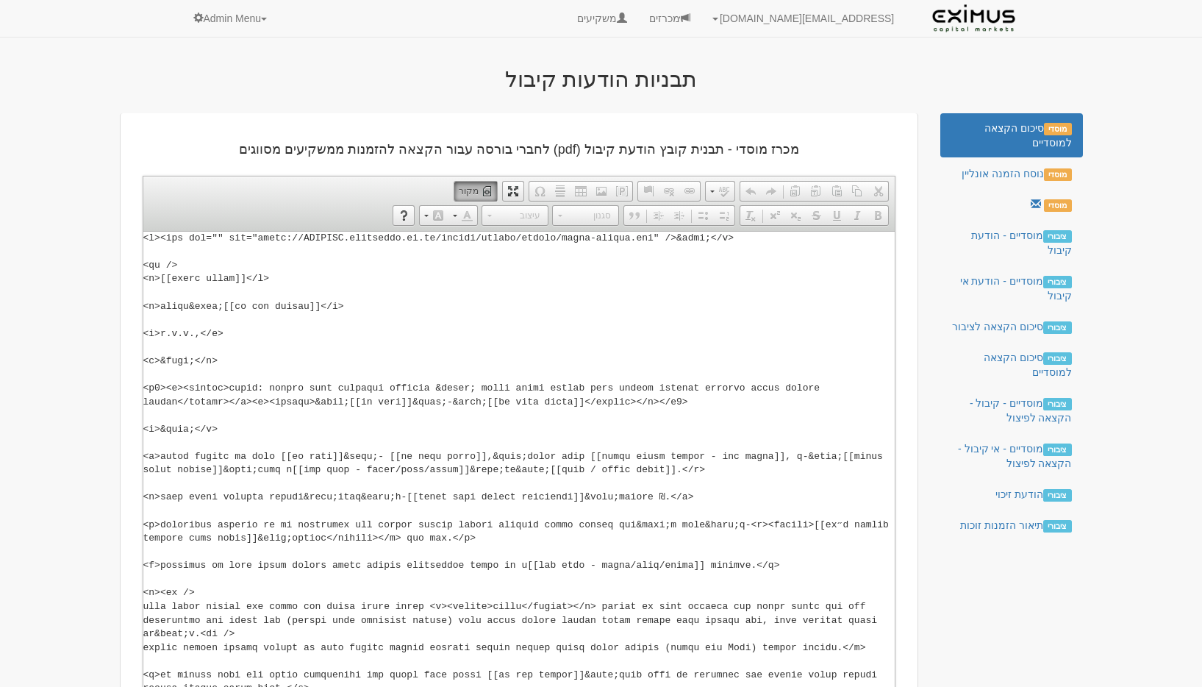
click at [479, 197] on span "מקור" at bounding box center [470, 191] width 22 height 12
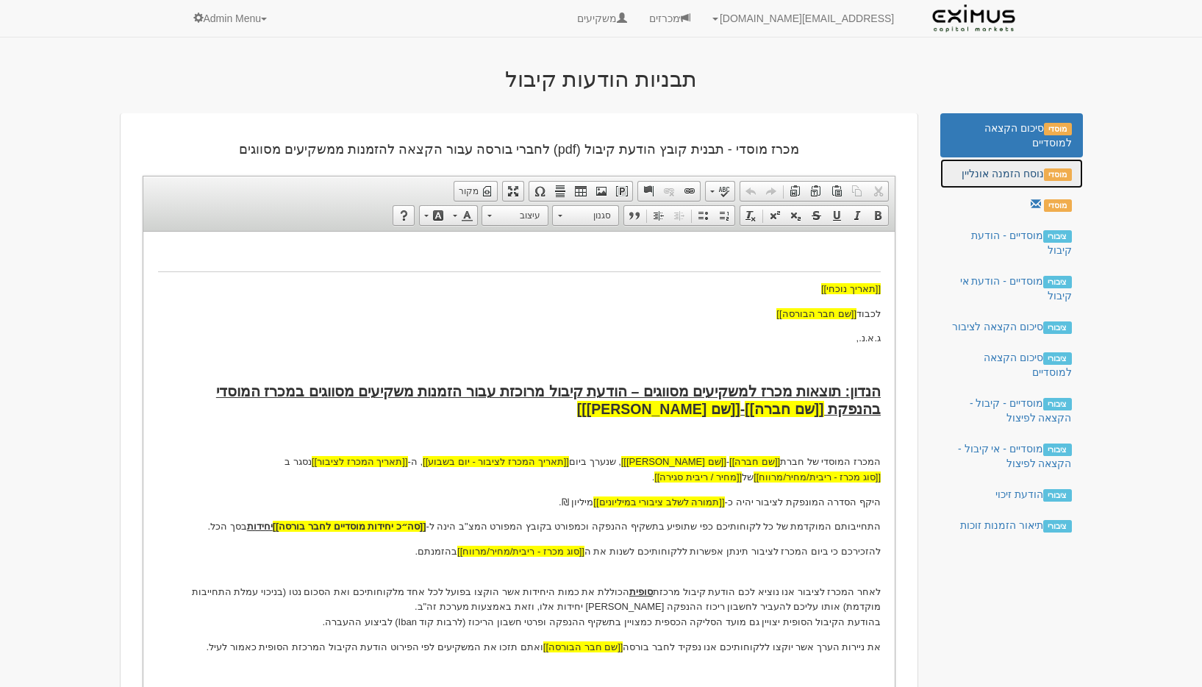
click at [1001, 183] on link "מוסדי נוסח הזמנה אונליין" at bounding box center [1011, 173] width 142 height 29
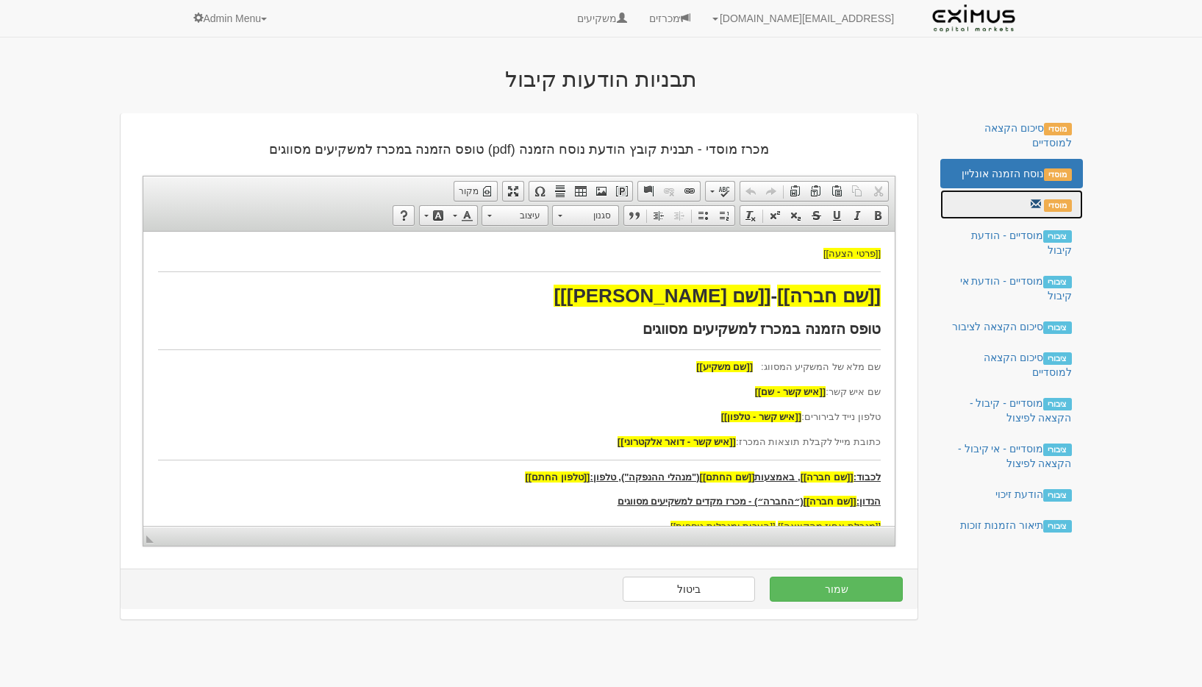
click at [1014, 206] on link "מוסדי" at bounding box center [1011, 204] width 142 height 29
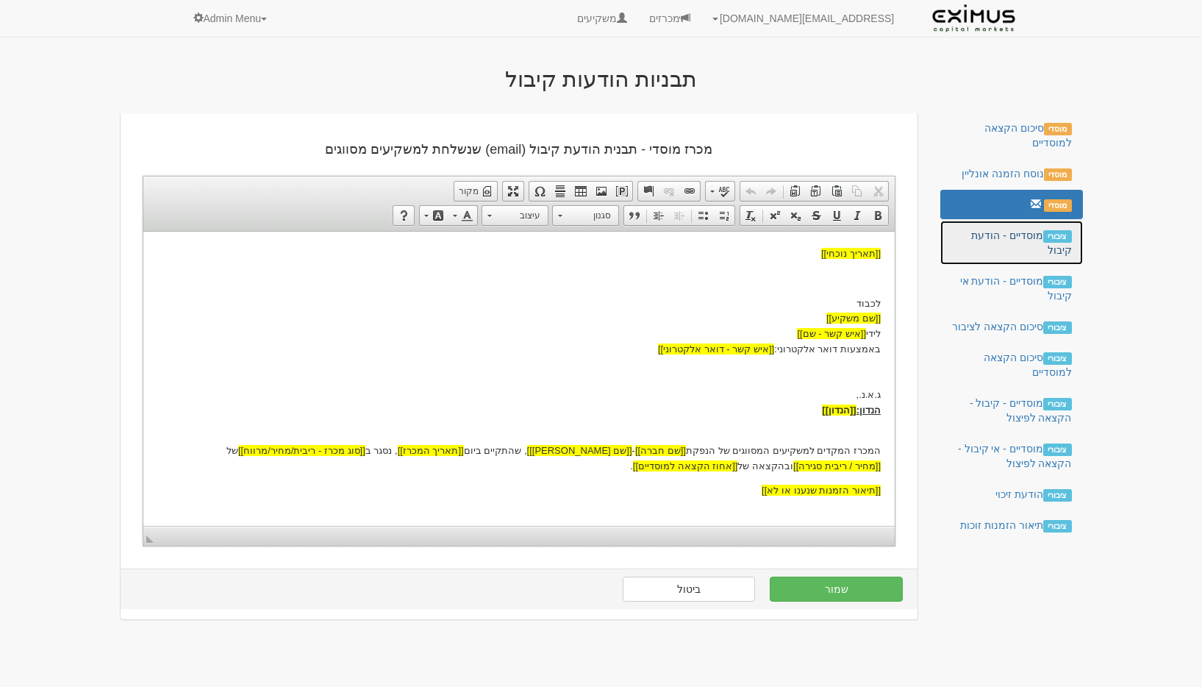
click at [1005, 229] on link "ציבורי מוסדיים - הודעת קיבול" at bounding box center [1011, 243] width 142 height 44
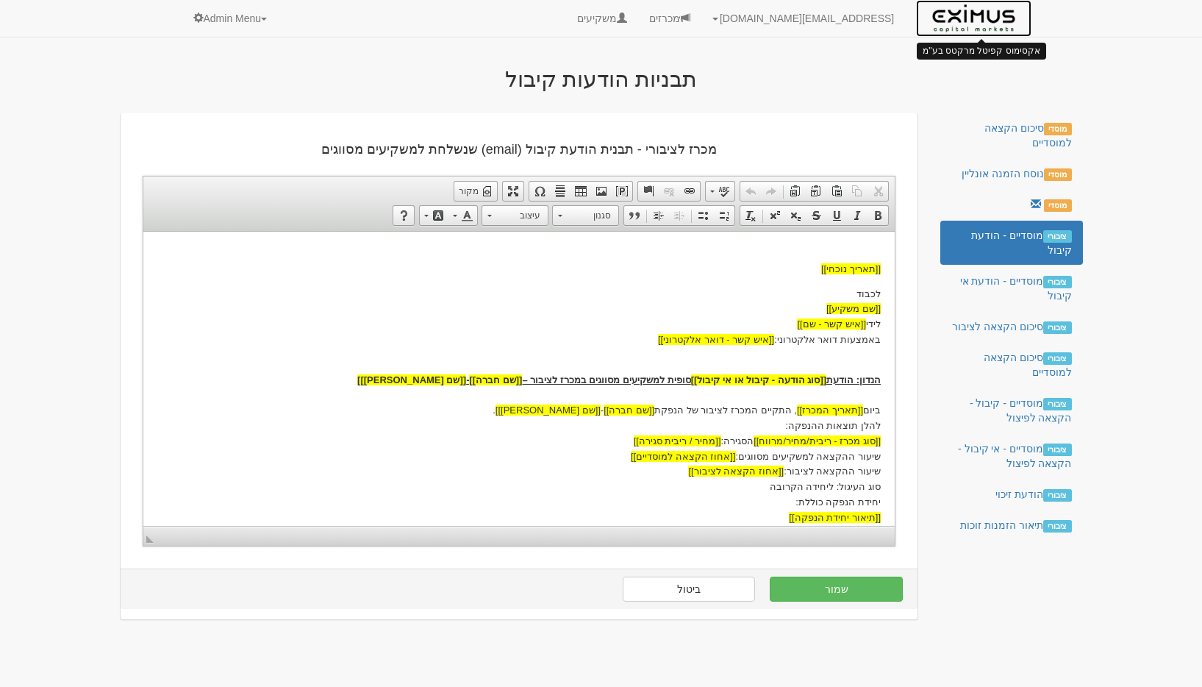
click at [941, 28] on img at bounding box center [973, 18] width 93 height 37
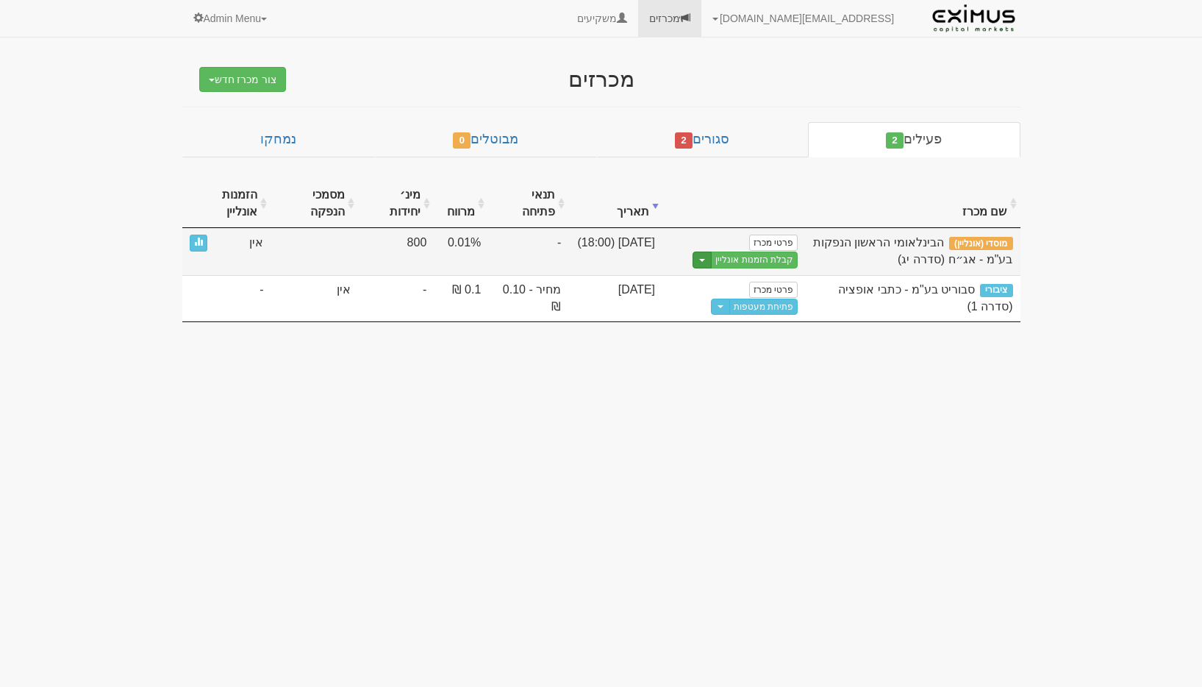
click at [701, 263] on button "Toggle Dropdown" at bounding box center [702, 259] width 19 height 17
click at [722, 289] on link "הצג טופס הזמנה לדוגמה" at bounding box center [727, 284] width 140 height 19
click at [705, 261] on span "button" at bounding box center [702, 260] width 6 height 3
click at [732, 290] on link "הצג טופס הזמנה לדוגמה" at bounding box center [727, 284] width 140 height 19
click at [712, 257] on button "Toggle Dropdown" at bounding box center [702, 259] width 19 height 17
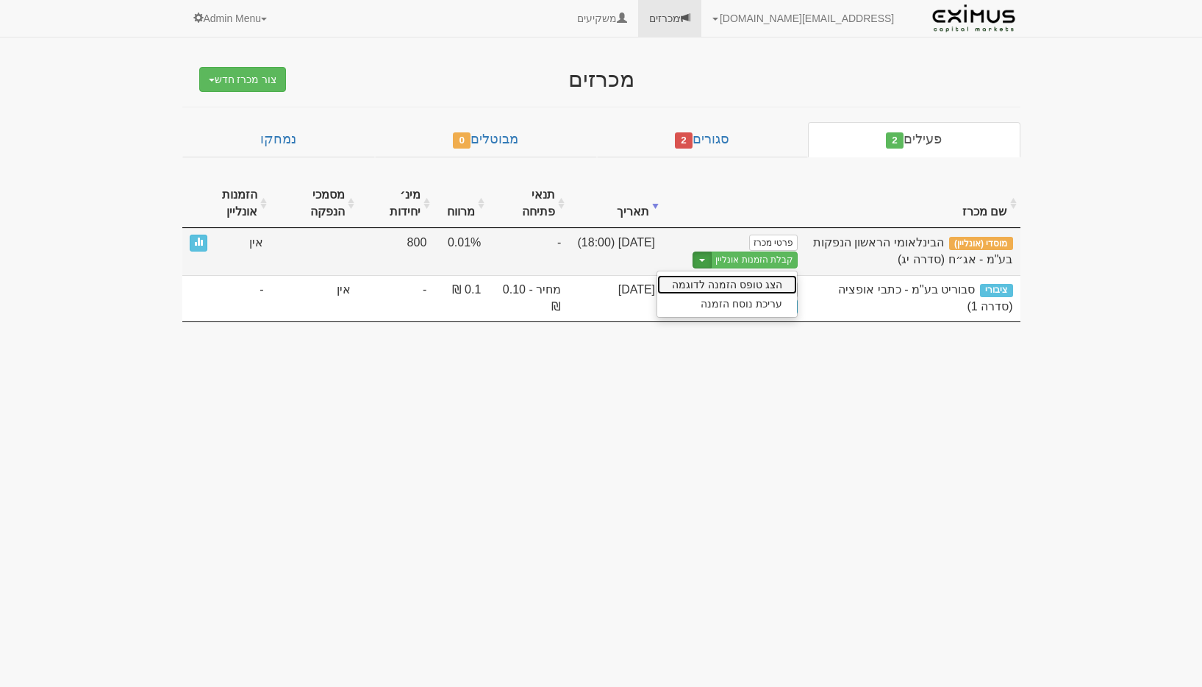
click at [714, 278] on link "הצג טופס הזמנה לדוגמה" at bounding box center [727, 284] width 140 height 19
click at [704, 258] on button "Toggle Dropdown" at bounding box center [702, 259] width 19 height 17
click at [722, 287] on link "הצג טופס הזמנה לדוגמה" at bounding box center [727, 284] width 140 height 19
click at [712, 256] on button "Toggle Dropdown" at bounding box center [702, 259] width 19 height 17
click at [729, 282] on link "הצג טופס הזמנה לדוגמה" at bounding box center [727, 284] width 140 height 19
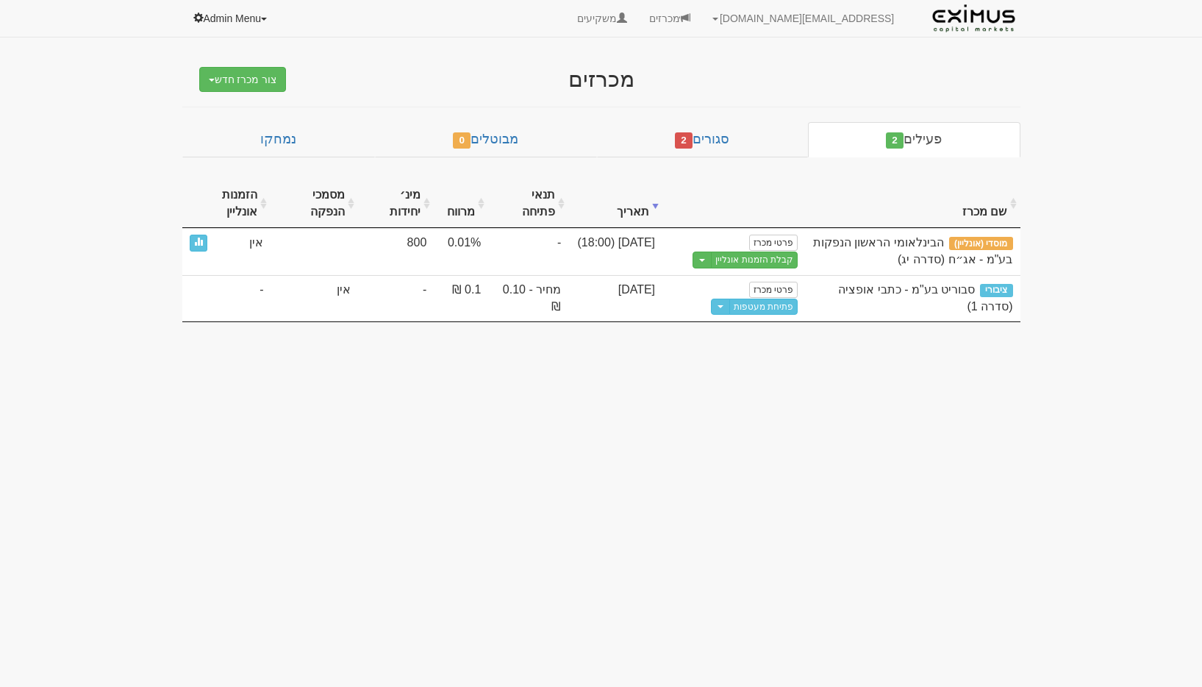
click at [187, 24] on link "Admin Menu" at bounding box center [231, 18] width 98 height 37
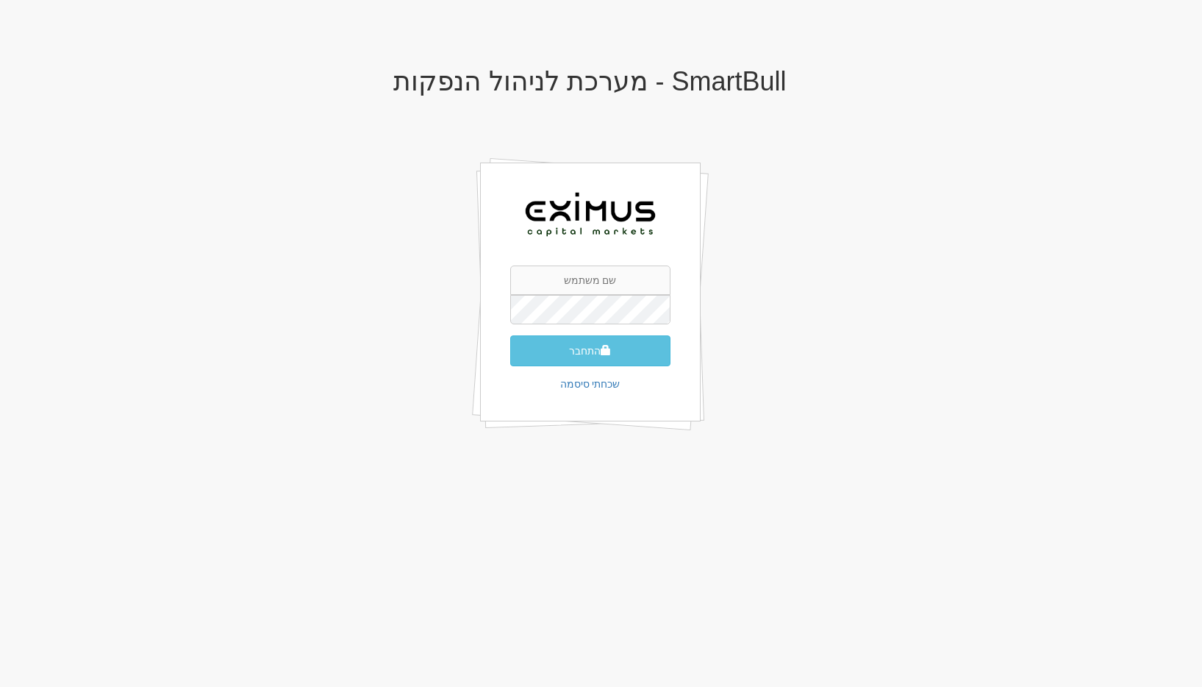
click at [1029, 193] on div "SmartBull - מערכת לניהול הנפקות התחבר שכחתי סיסמה" at bounding box center [601, 266] width 860 height 428
click at [587, 265] on input "text" at bounding box center [590, 279] width 160 height 29
type input "[EMAIL_ADDRESS][DOMAIN_NAME]"
click at [510, 335] on button "התחבר" at bounding box center [590, 350] width 160 height 31
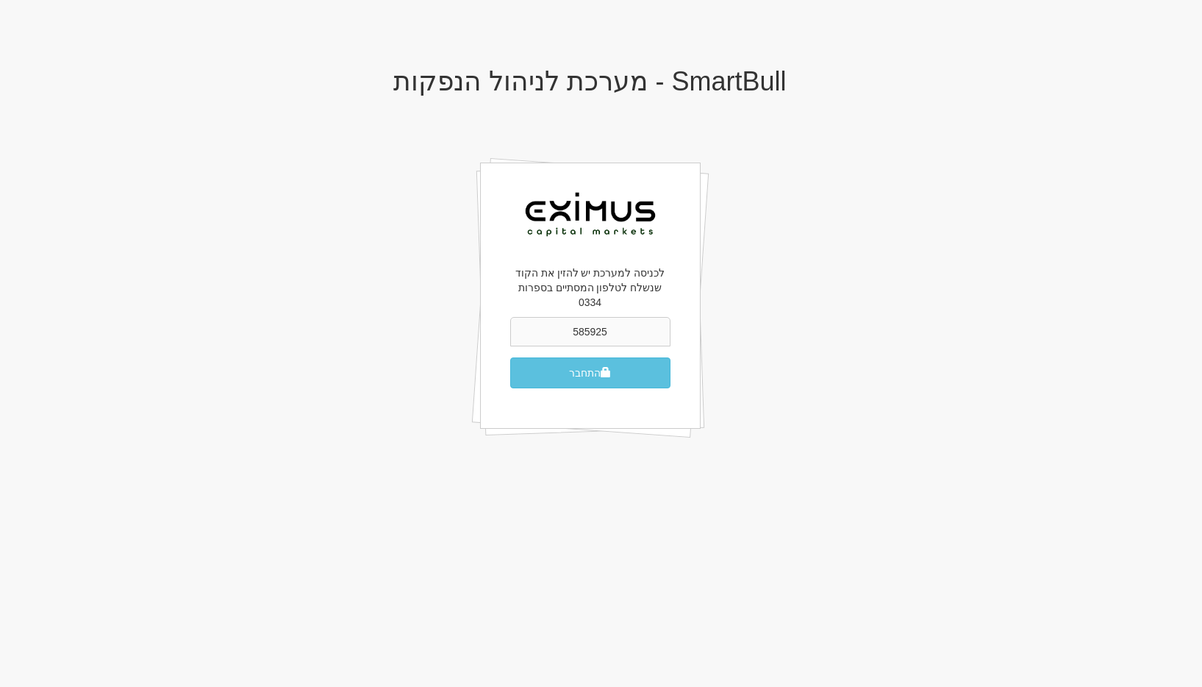
type input "585925"
click at [510, 357] on button "התחבר" at bounding box center [590, 372] width 160 height 31
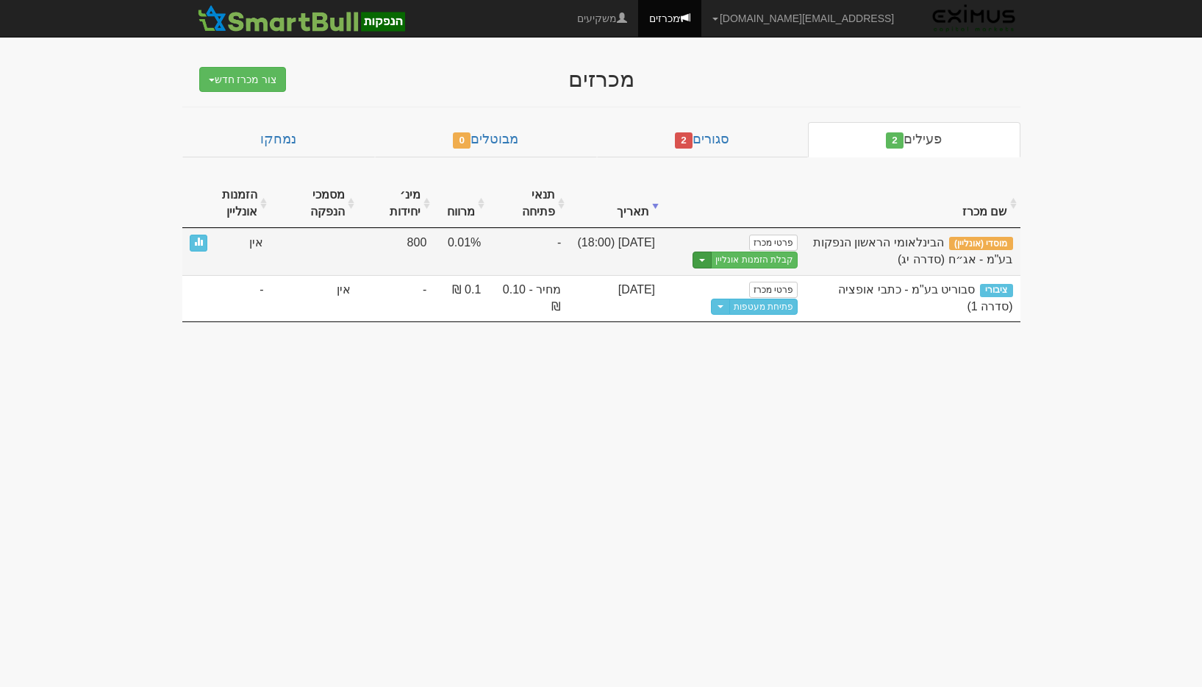
click at [709, 264] on button "Toggle Dropdown" at bounding box center [702, 259] width 19 height 17
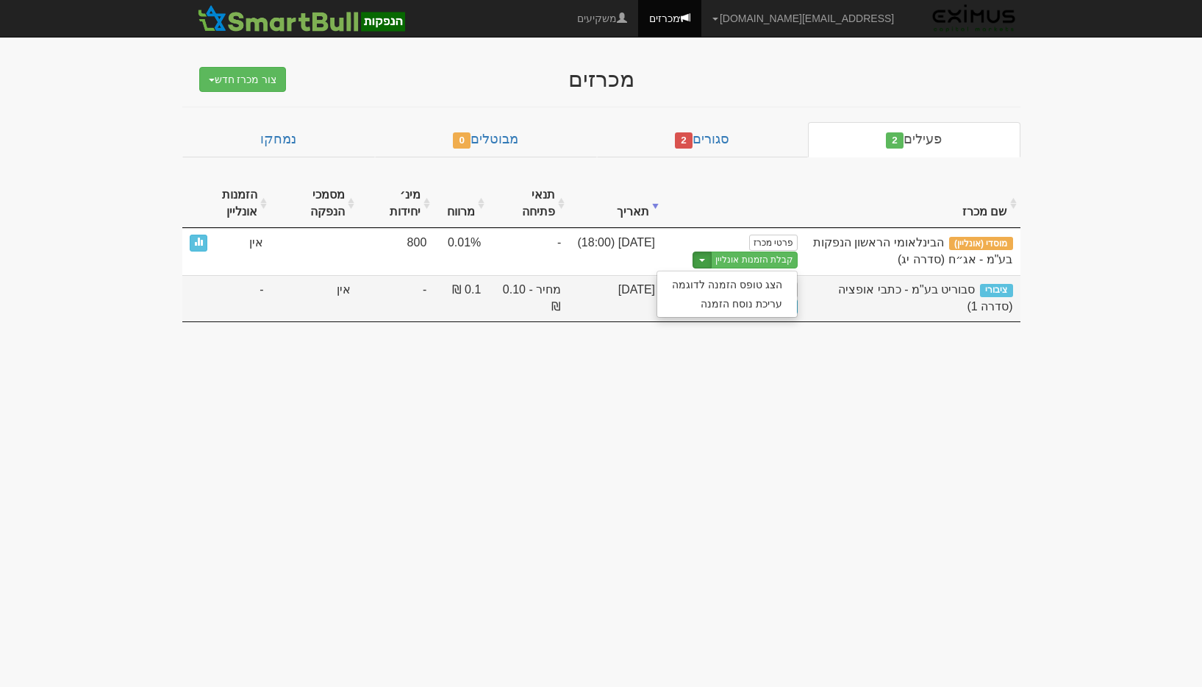
drag, startPoint x: 733, startPoint y: 296, endPoint x: 743, endPoint y: 285, distance: 14.0
click at [743, 285] on ul "הצג טופס הזמנה לדוגמה עריכת נוסח הזמנה" at bounding box center [727, 294] width 141 height 47
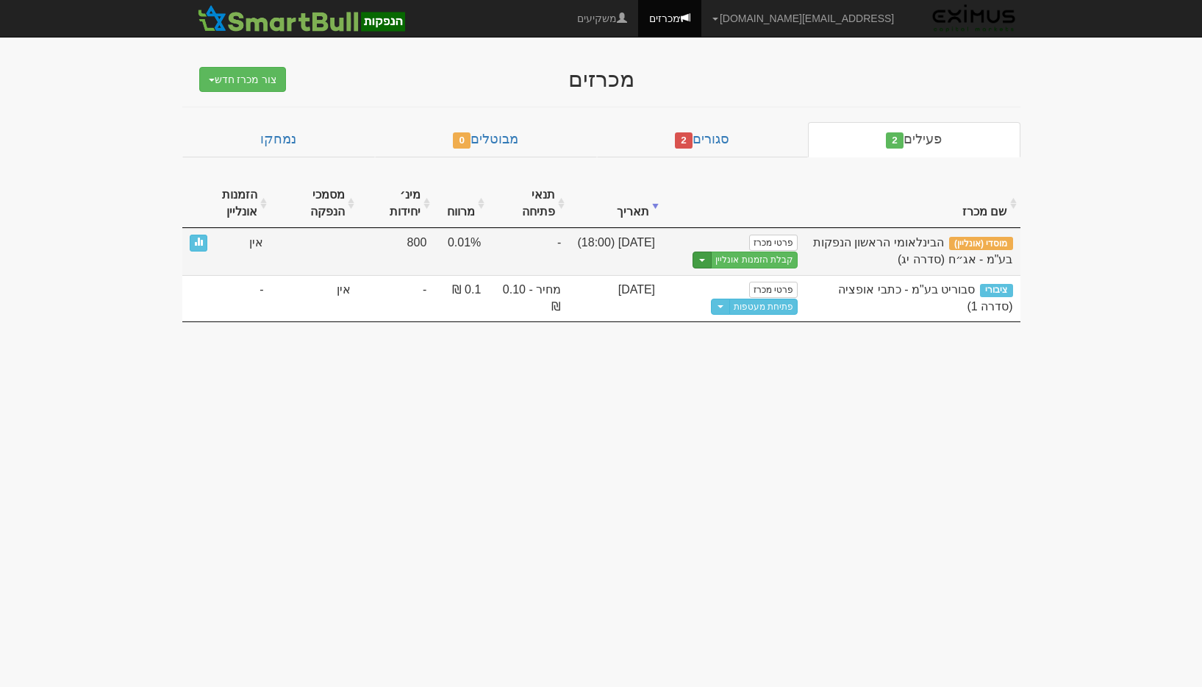
click at [712, 262] on button "Toggle Dropdown" at bounding box center [702, 259] width 19 height 17
click at [726, 283] on link "הצג טופס הזמנה לדוגמה" at bounding box center [727, 284] width 140 height 19
click at [712, 260] on button "Toggle Dropdown" at bounding box center [702, 259] width 19 height 17
click at [724, 308] on link "עריכת נוסח הזמנה" at bounding box center [727, 303] width 140 height 19
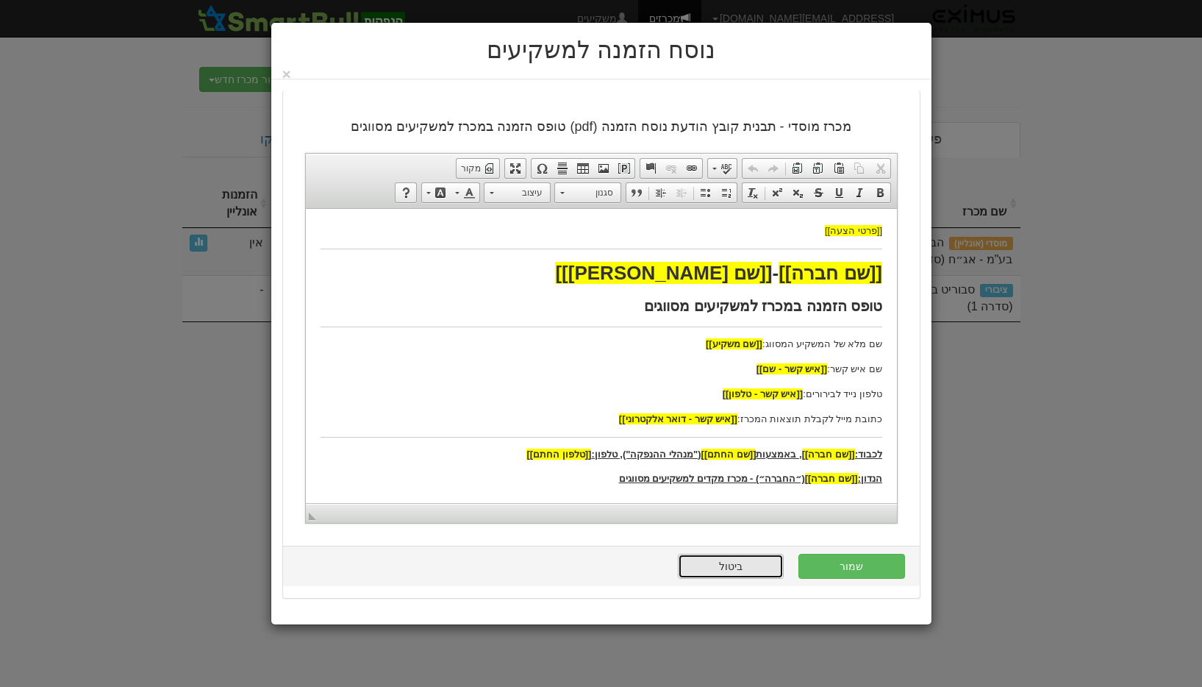
click at [756, 577] on link "ביטול" at bounding box center [731, 566] width 106 height 25
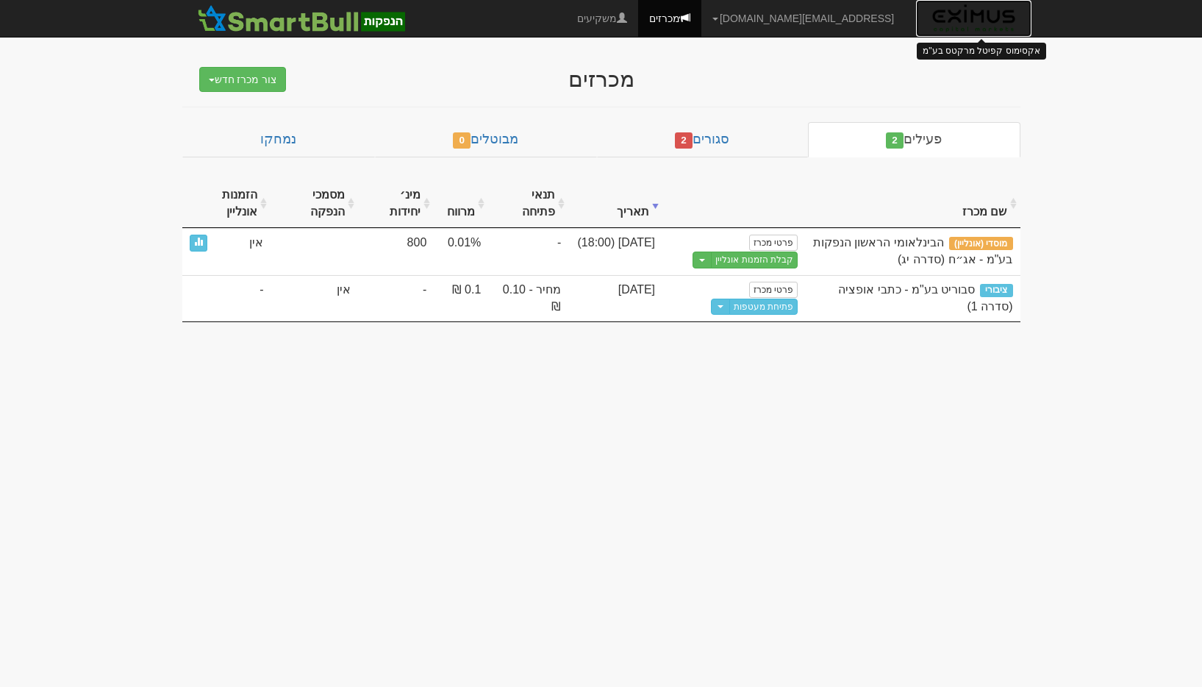
click at [962, 13] on img at bounding box center [973, 18] width 93 height 37
click at [813, 26] on link "[EMAIL_ADDRESS][DOMAIN_NAME]" at bounding box center [803, 18] width 204 height 37
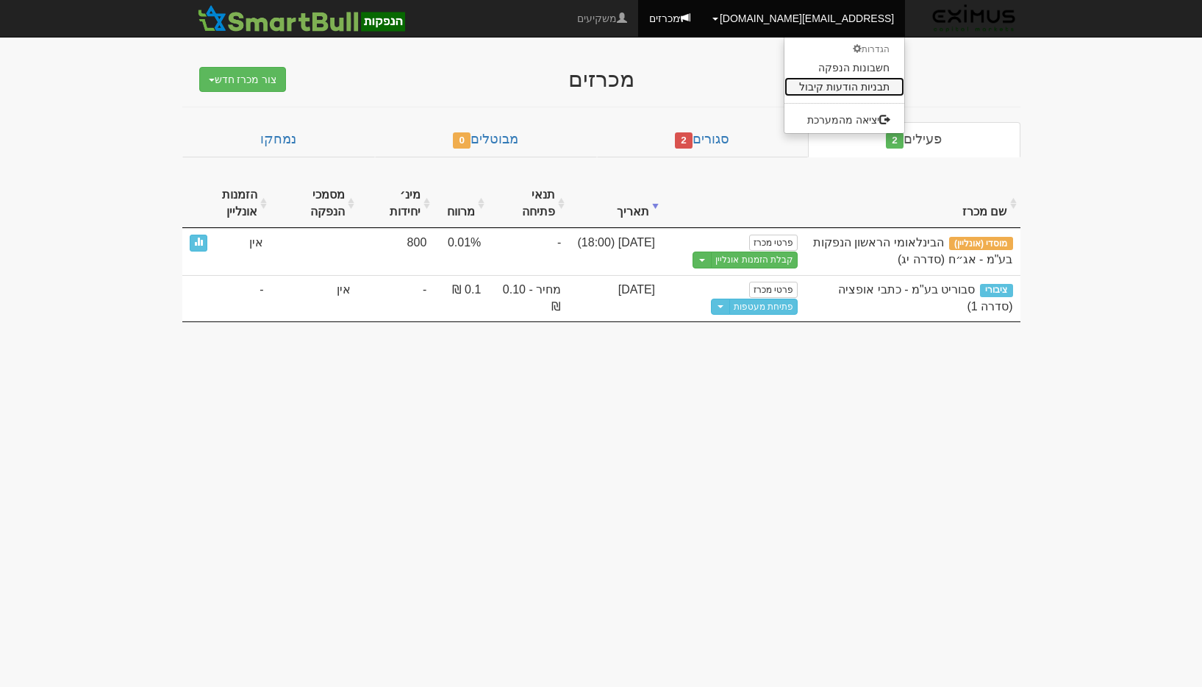
click at [843, 87] on link "תבניות הודעות קיבול" at bounding box center [844, 86] width 120 height 19
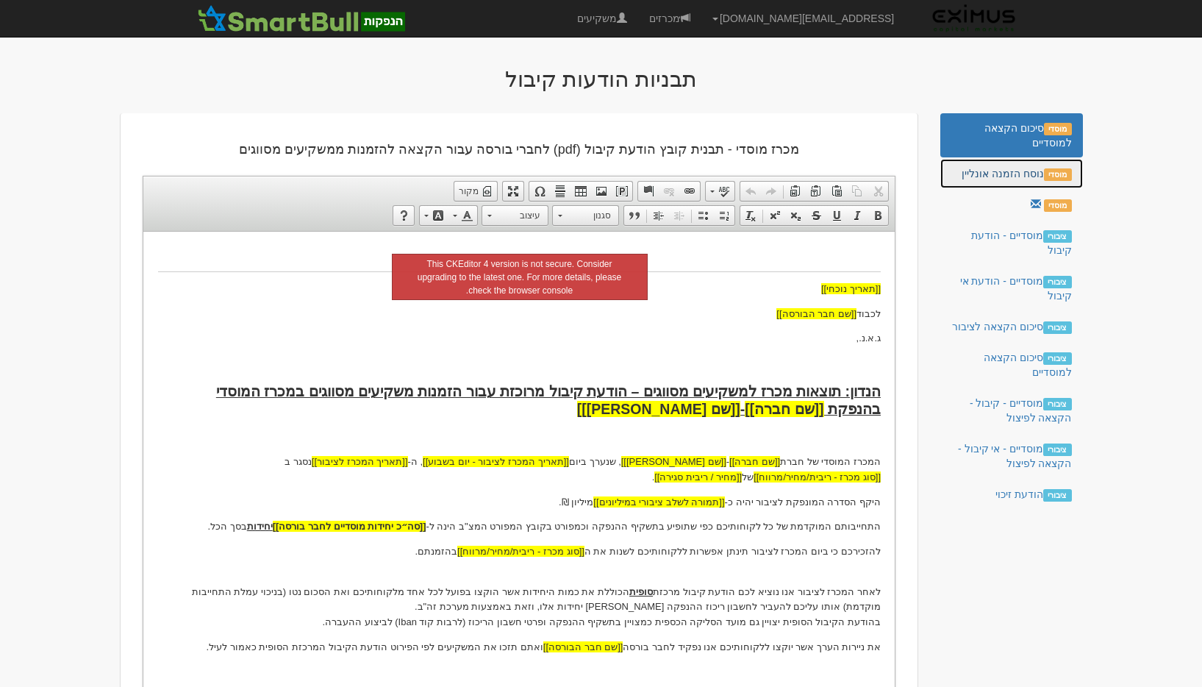
click at [1038, 173] on link "מוסדי נוסח הזמנה אונליין" at bounding box center [1011, 173] width 142 height 29
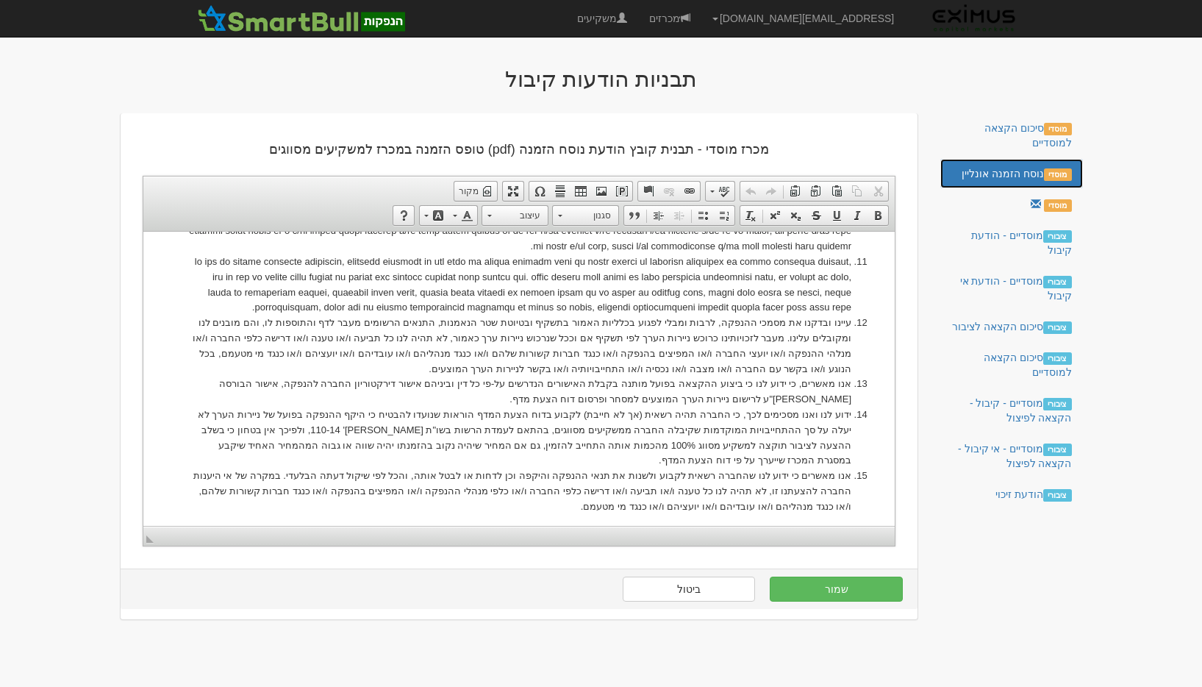
scroll to position [931, 0]
